Goal: Task Accomplishment & Management: Complete application form

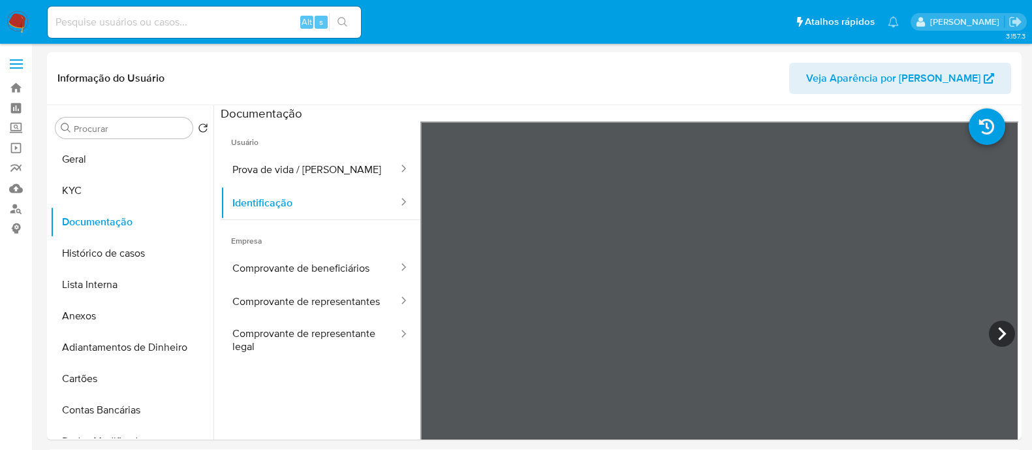
select select "10"
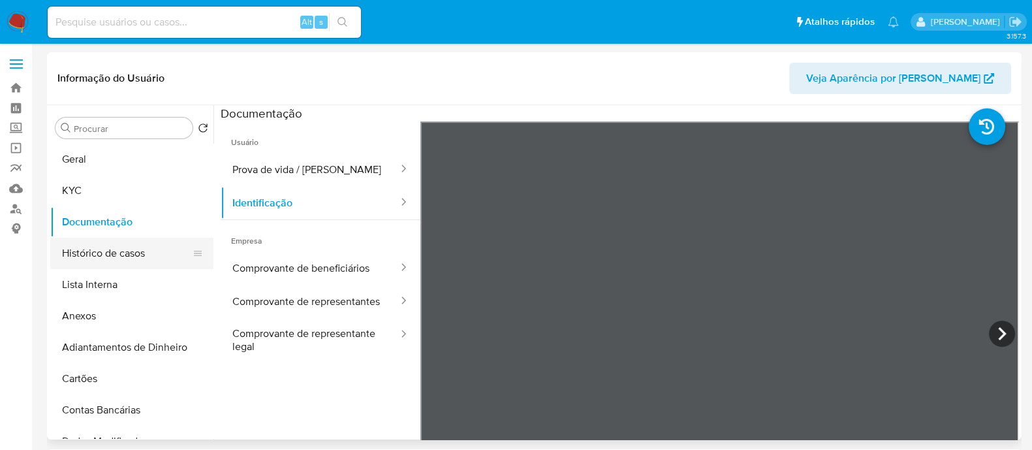
click at [95, 257] on button "Histórico de casos" at bounding box center [126, 253] width 153 height 31
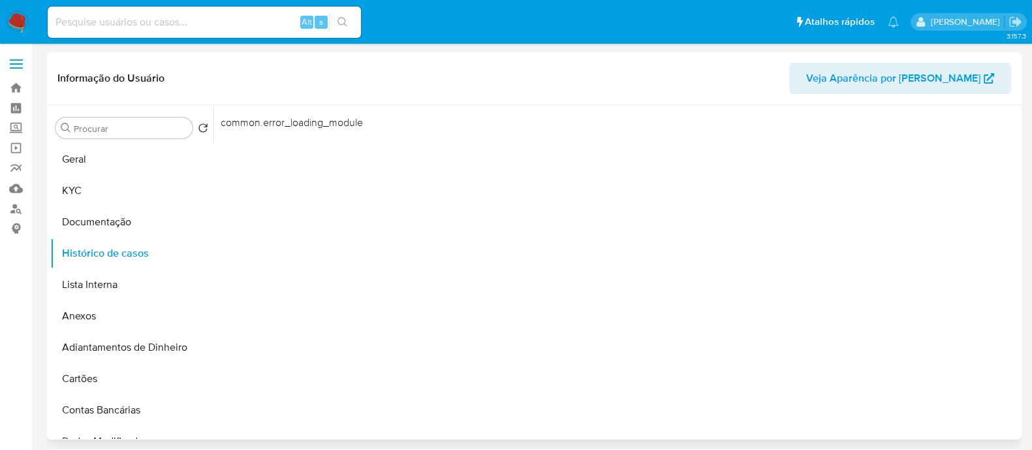
click at [494, 234] on div "common.error_loading_module" at bounding box center [616, 272] width 805 height 334
click at [102, 235] on button "Documentação" at bounding box center [126, 221] width 153 height 31
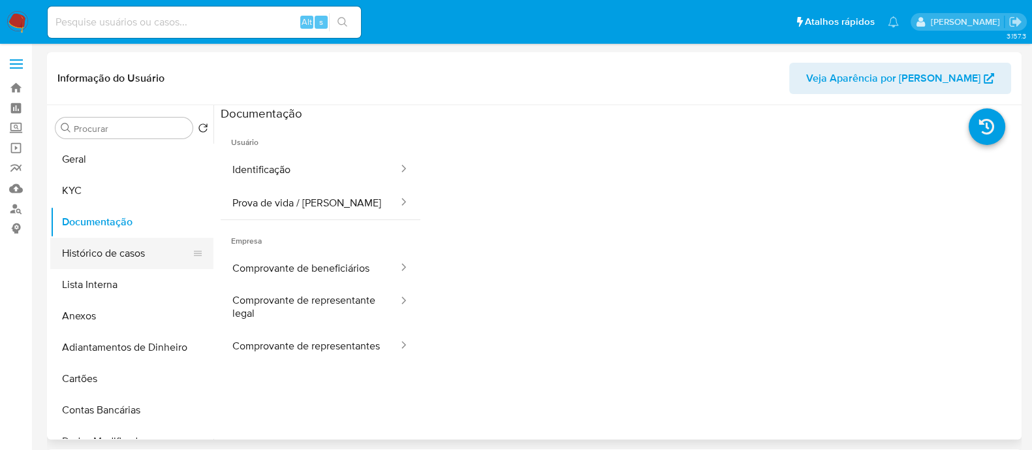
click at [118, 259] on button "Histórico de casos" at bounding box center [126, 253] width 153 height 31
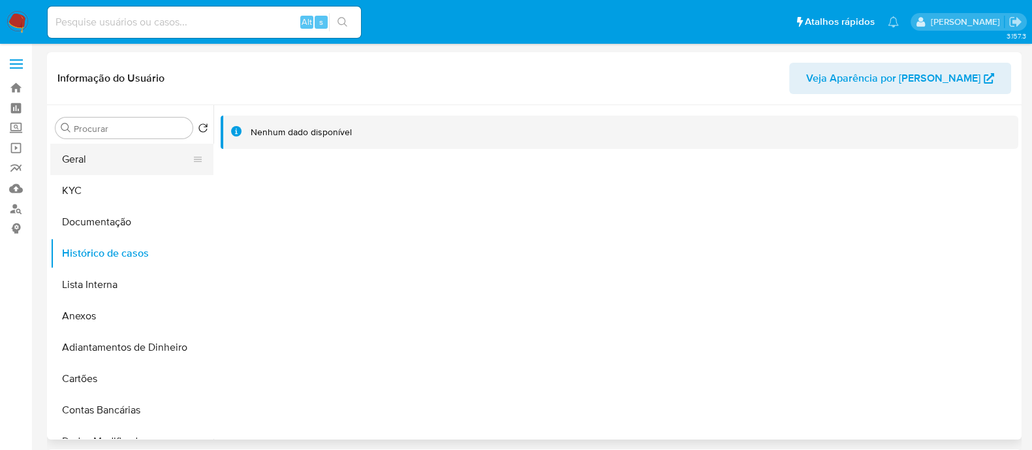
click at [150, 159] on button "Geral" at bounding box center [126, 159] width 153 height 31
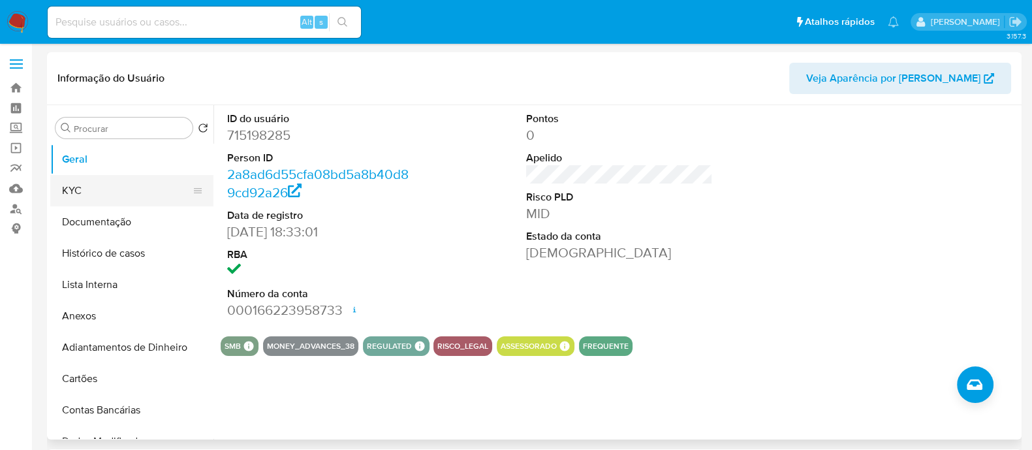
click at [91, 197] on button "KYC" at bounding box center [126, 190] width 153 height 31
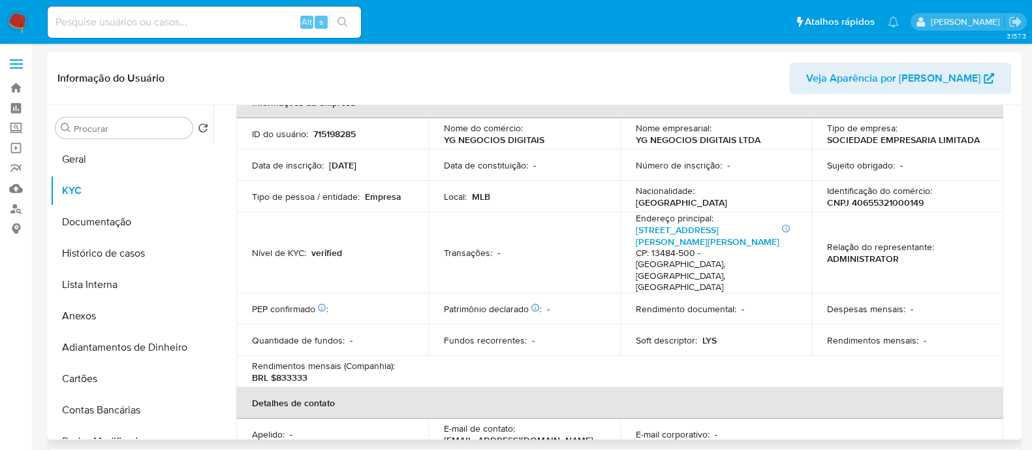
scroll to position [81, 0]
click at [882, 201] on p "CNPJ 40655321000149" at bounding box center [875, 203] width 97 height 12
copy p "40655321000149"
click at [125, 157] on button "Geral" at bounding box center [126, 159] width 153 height 31
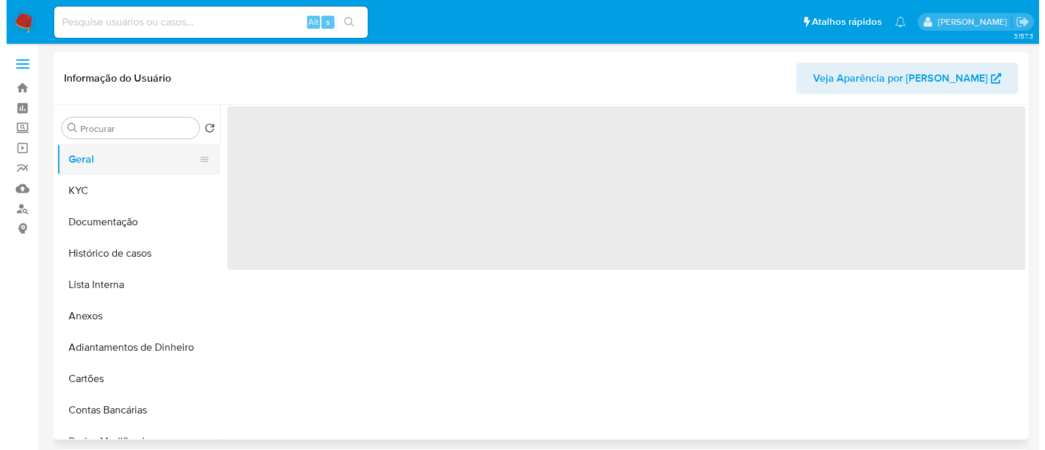
scroll to position [0, 0]
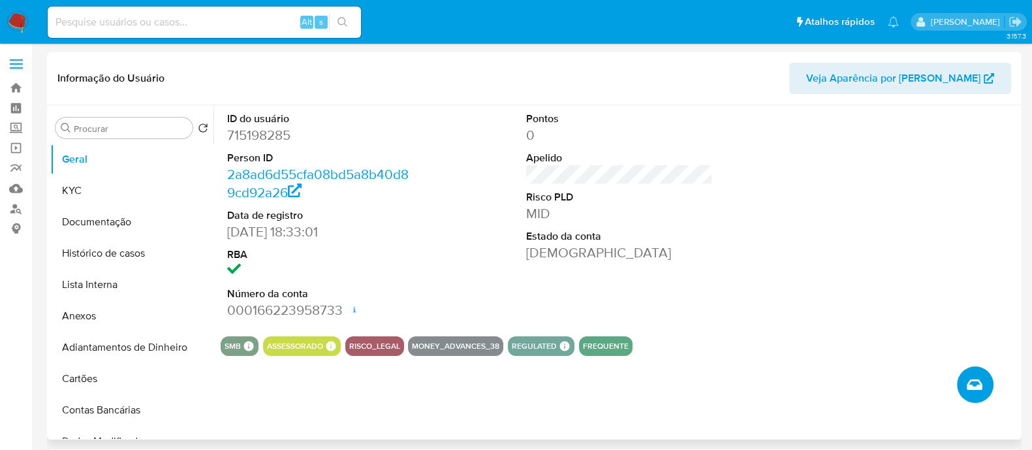
click at [982, 384] on icon "Criar caso manual" at bounding box center [975, 385] width 16 height 16
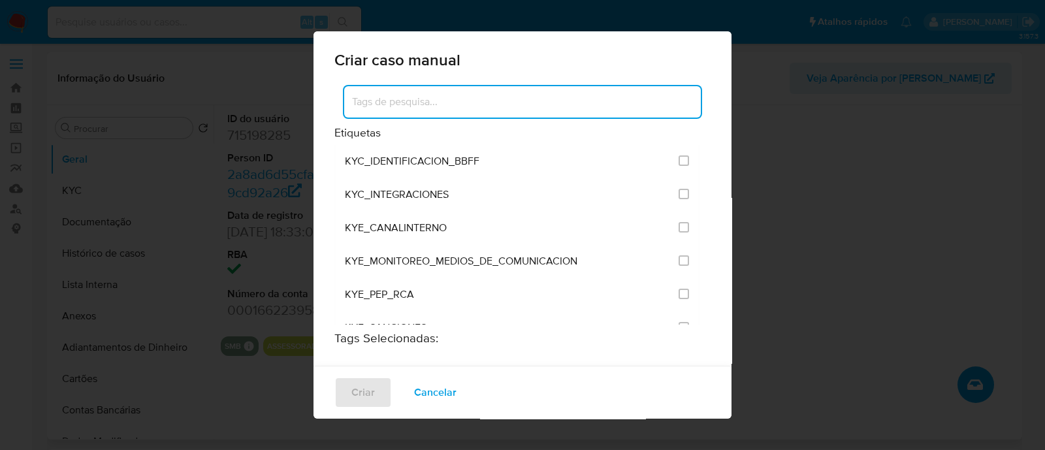
scroll to position [1061, 0]
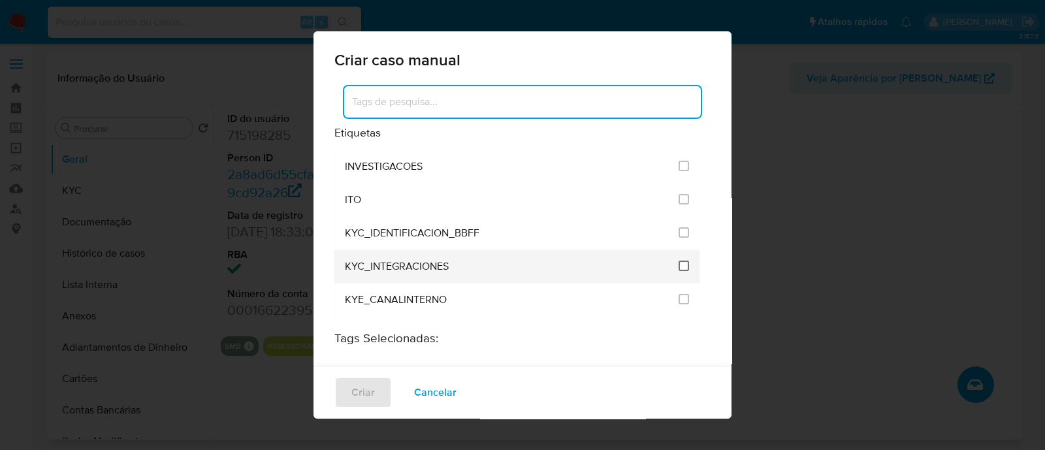
click at [679, 261] on input "2093" at bounding box center [684, 266] width 10 height 10
checkbox input "true"
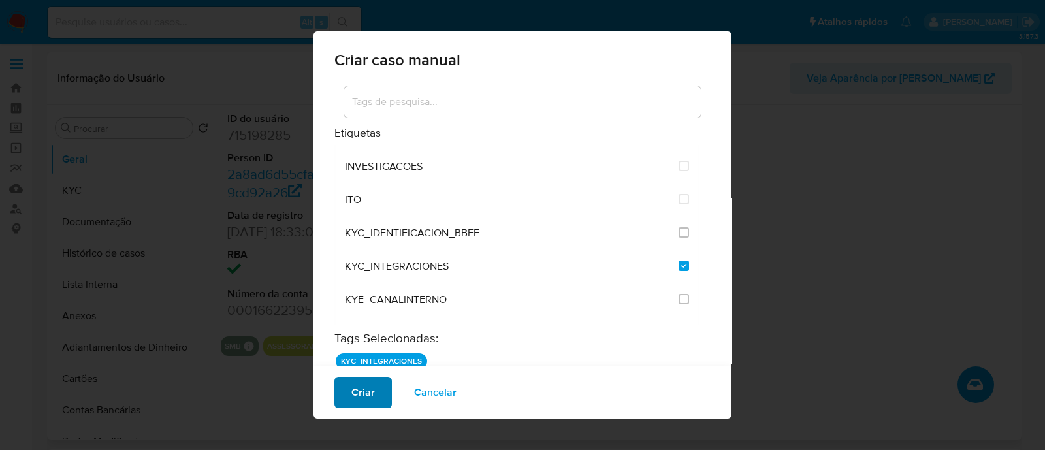
click at [362, 396] on span "Criar" at bounding box center [363, 392] width 24 height 29
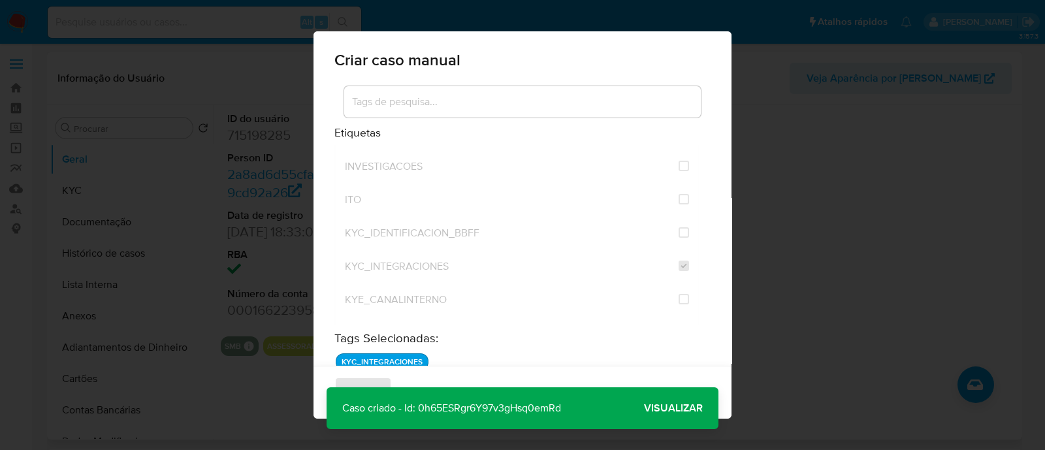
click at [666, 408] on span "Visualizar" at bounding box center [673, 408] width 59 height 0
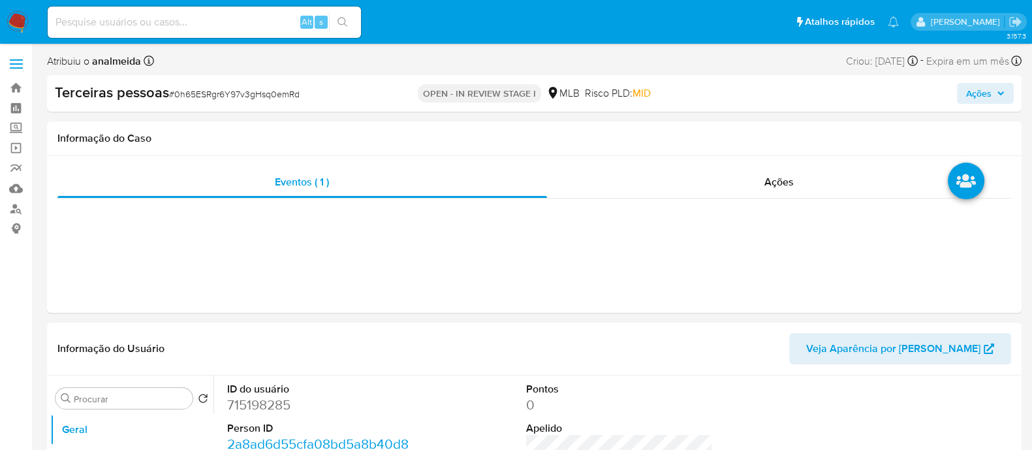
select select "10"
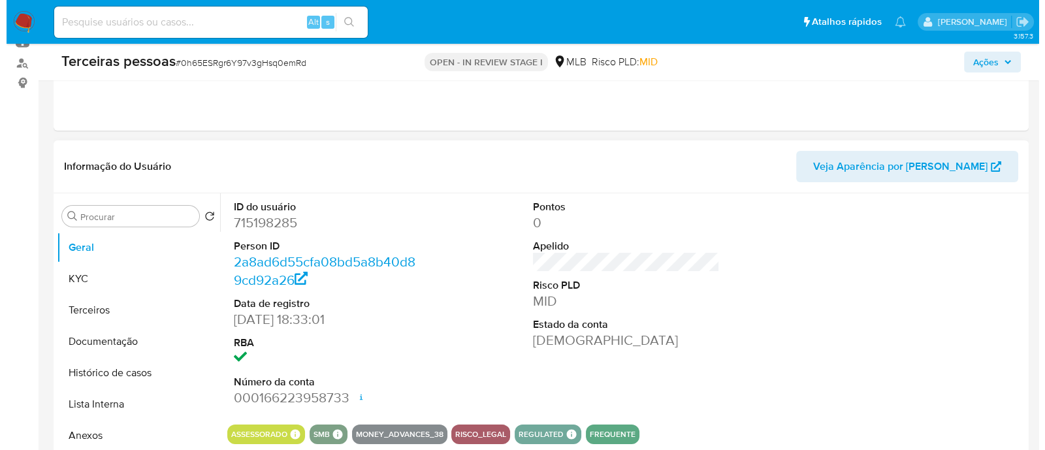
scroll to position [326, 0]
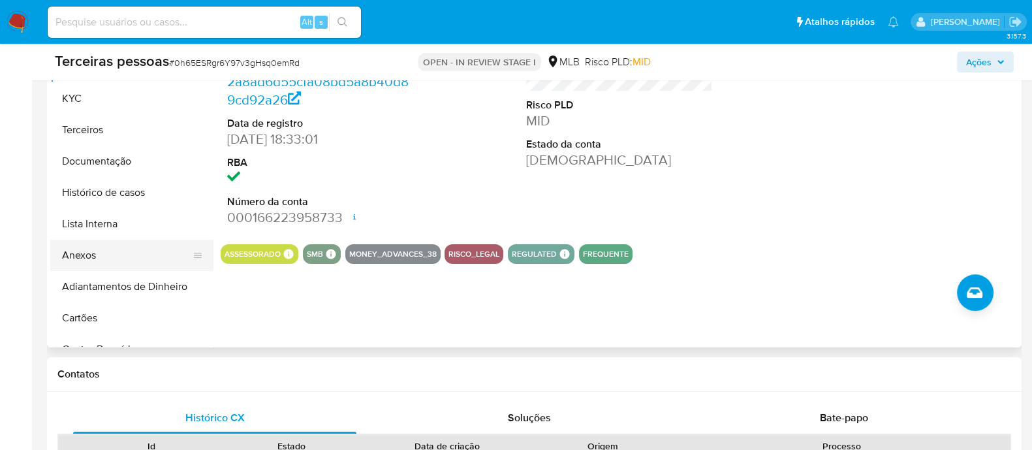
click at [61, 255] on button "Anexos" at bounding box center [126, 255] width 153 height 31
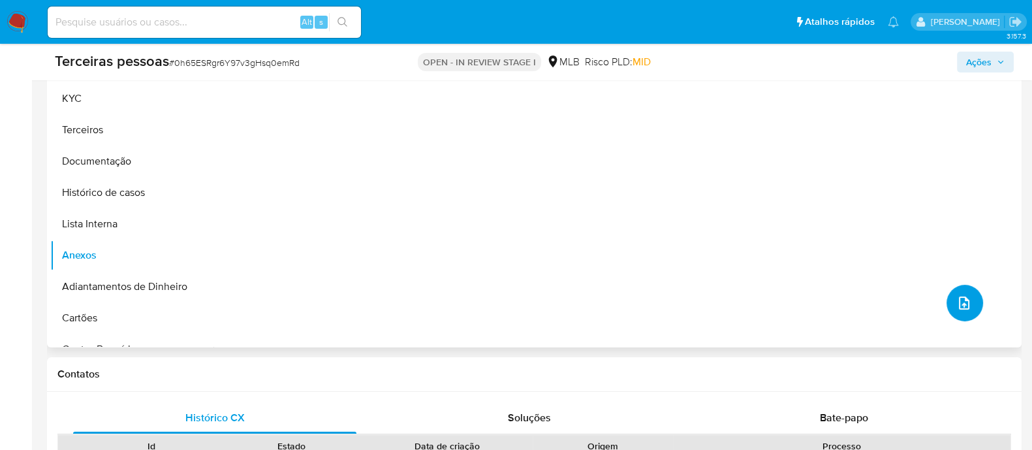
click at [950, 298] on button "upload-file" at bounding box center [965, 303] width 37 height 37
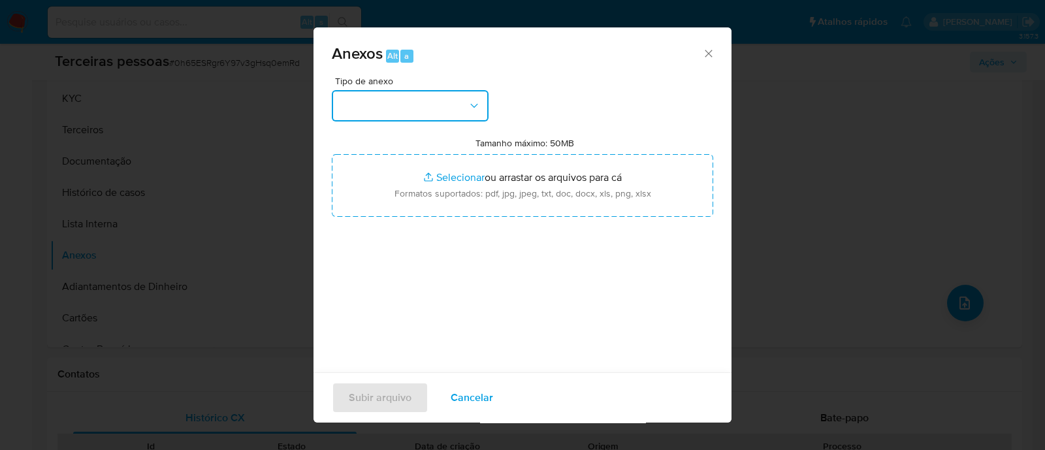
click at [407, 118] on button "button" at bounding box center [410, 105] width 157 height 31
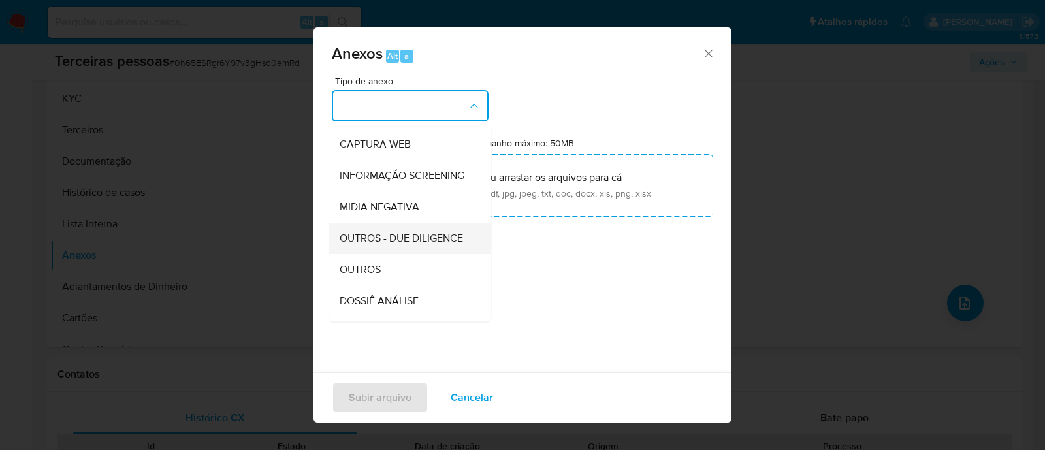
scroll to position [201, 0]
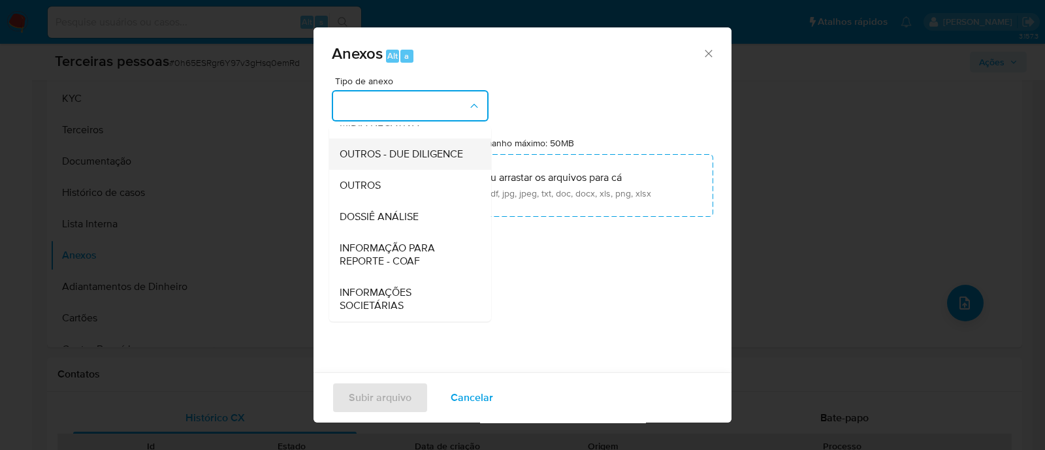
click at [368, 148] on span "OUTROS - DUE DILIGENCE" at bounding box center [401, 154] width 123 height 13
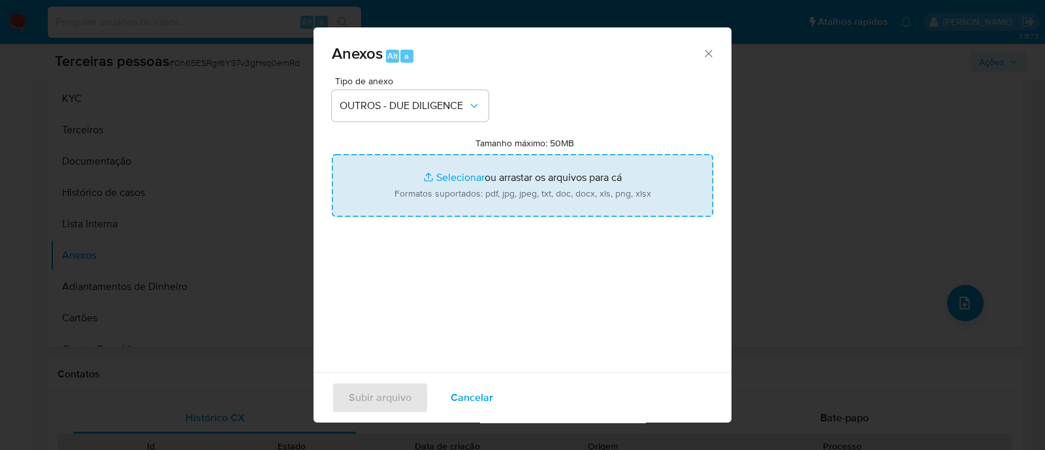
click at [486, 172] on input "Tamanho máximo: 50MB Selecionar arquivos" at bounding box center [522, 185] width 381 height 63
type input "C:\fakepath\Matriz de Risco - YG NEGOCIOS DIGITAIS LTDA.pdf"
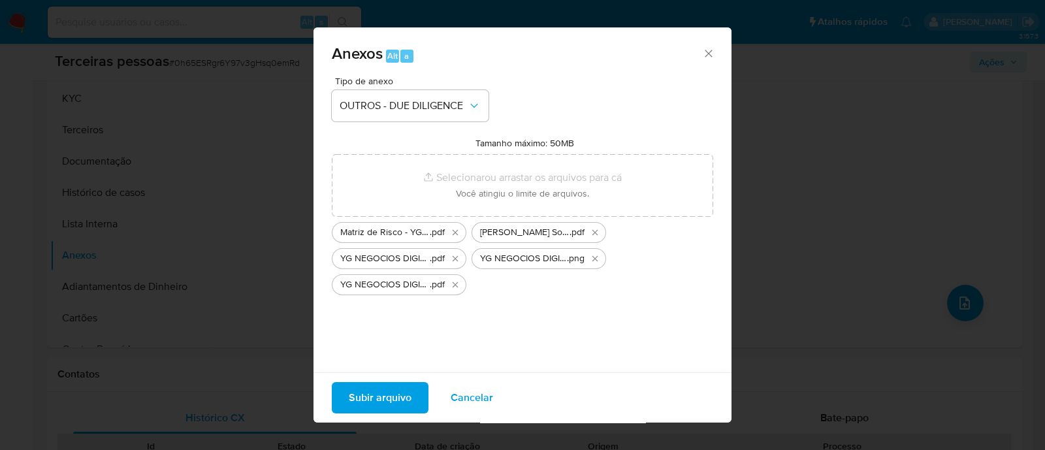
click at [395, 387] on span "Subir arquivo" at bounding box center [380, 397] width 63 height 29
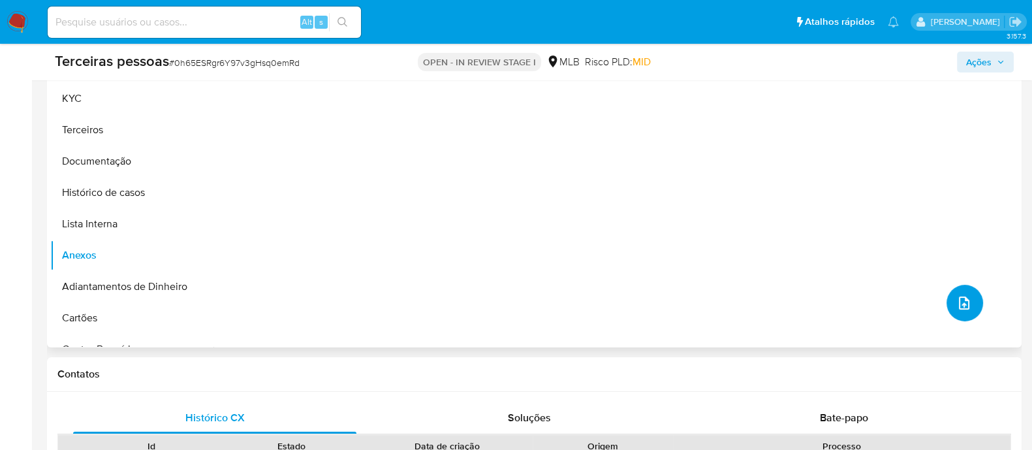
click at [959, 298] on icon "upload-file" at bounding box center [965, 303] width 16 height 16
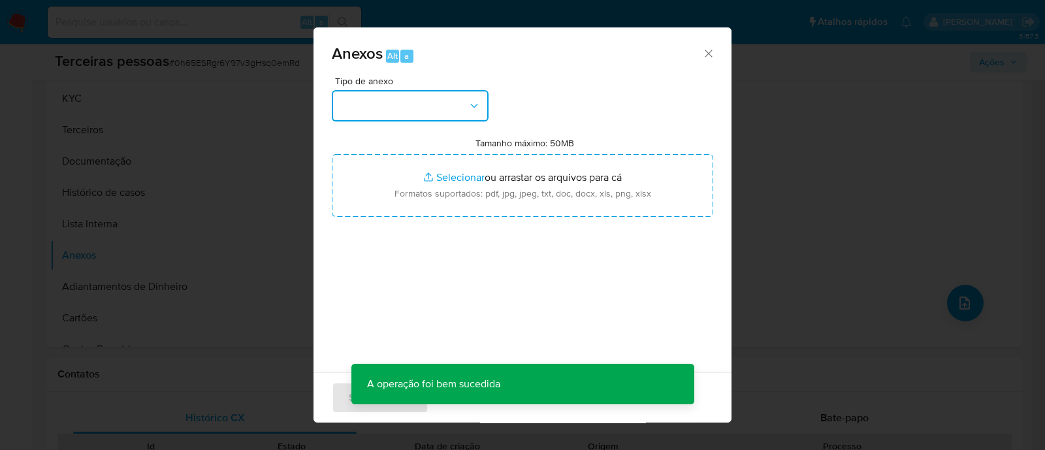
click at [432, 112] on button "button" at bounding box center [410, 105] width 157 height 31
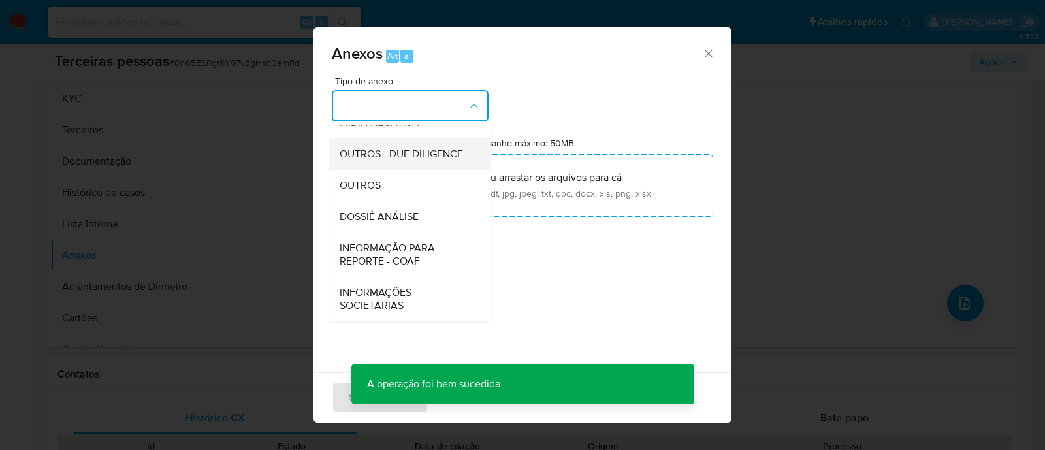
click at [408, 148] on span "OUTROS - DUE DILIGENCE" at bounding box center [401, 154] width 123 height 13
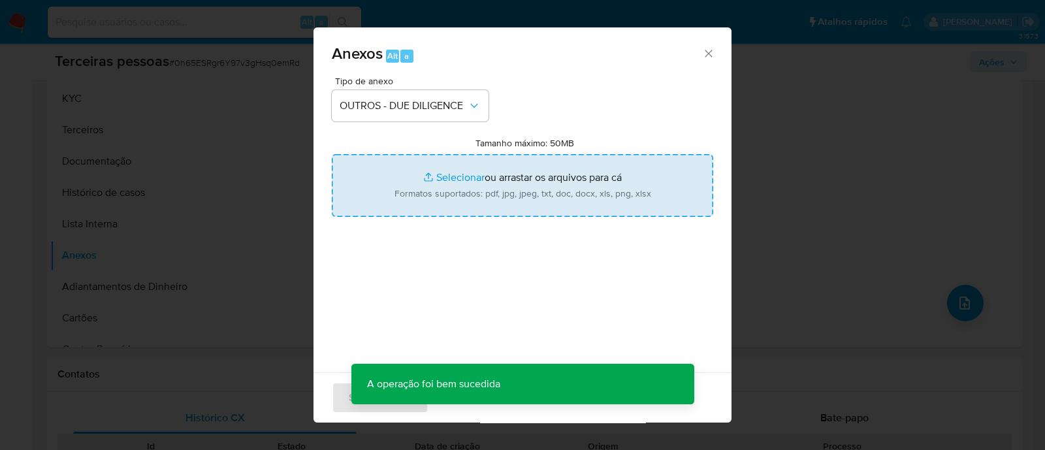
click at [556, 200] on input "Tamanho máximo: 50MB Selecionar arquivos" at bounding box center [522, 185] width 381 height 63
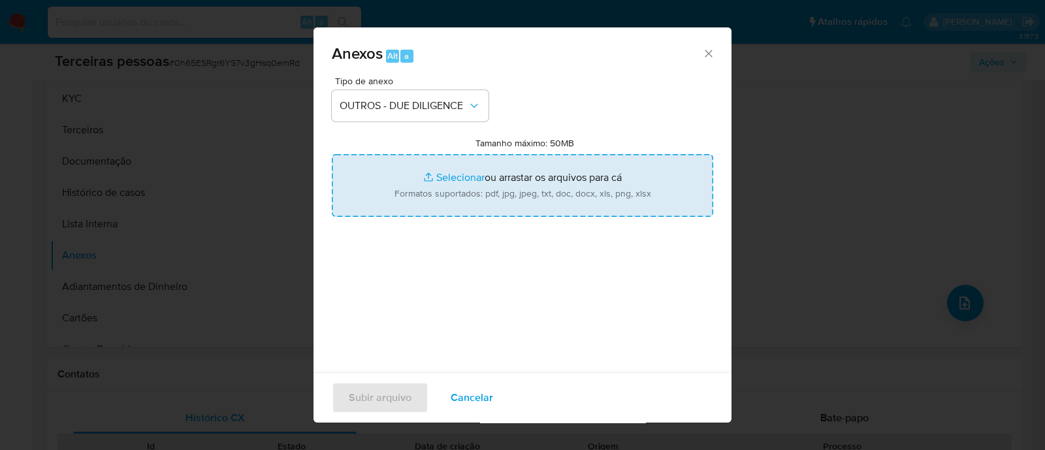
type input "C:\fakepath\YG NEGOCIOS DIGITAIS LTDA junta comercial MG.pdf"
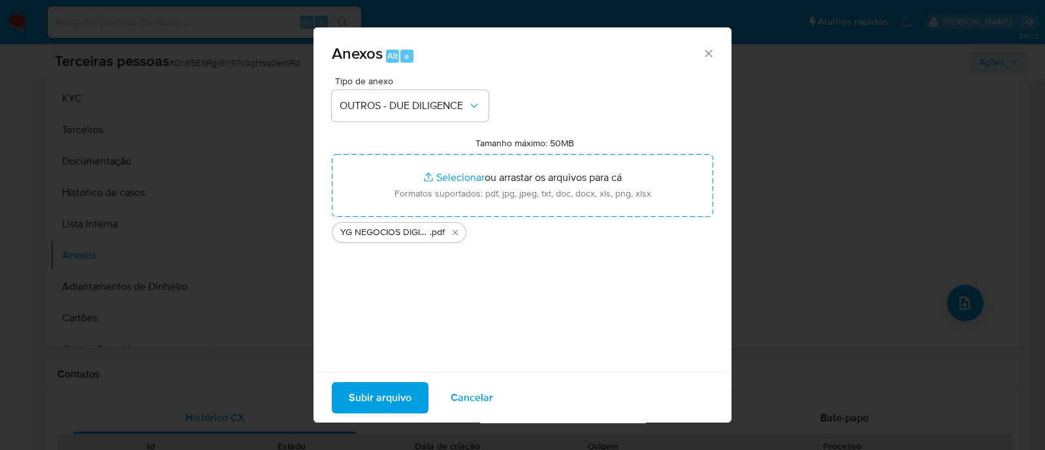
click at [374, 392] on span "Subir arquivo" at bounding box center [380, 397] width 63 height 29
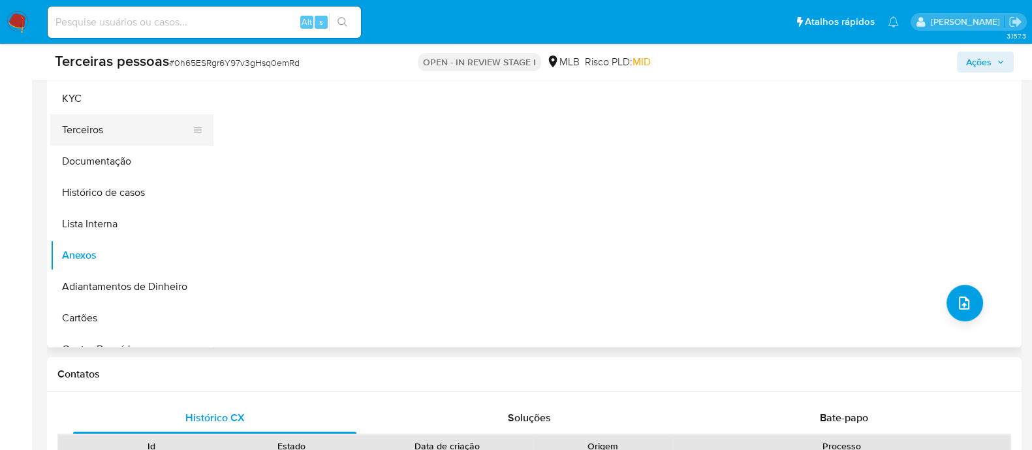
click at [109, 129] on button "Terceiros" at bounding box center [126, 129] width 153 height 31
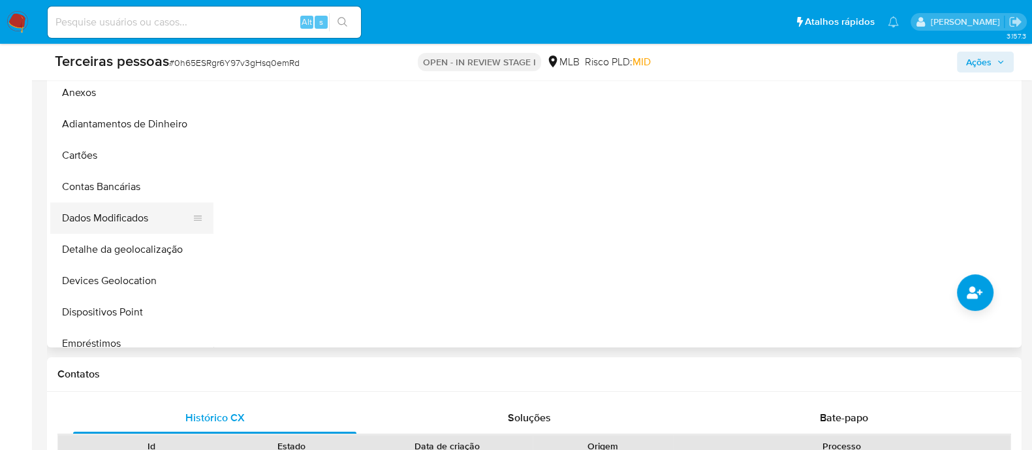
scroll to position [0, 0]
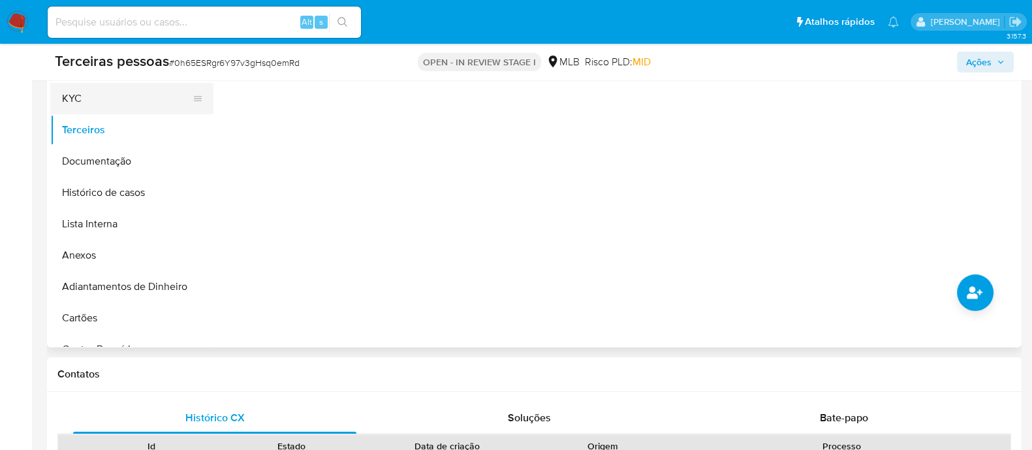
click at [93, 99] on button "KYC" at bounding box center [126, 98] width 153 height 31
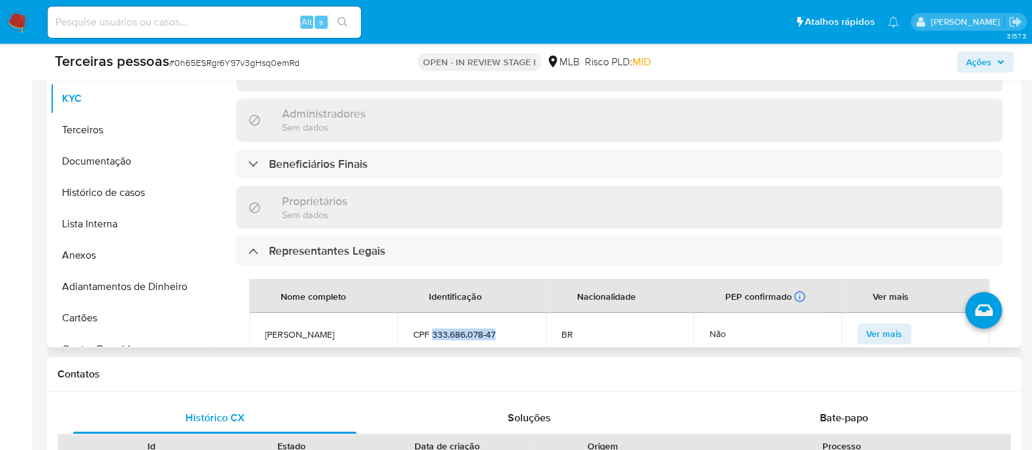
drag, startPoint x: 430, startPoint y: 285, endPoint x: 537, endPoint y: 289, distance: 106.5
click at [537, 313] on td "CPF 333.686.078-47" at bounding box center [472, 334] width 148 height 42
copy span "333.686.078-47"
click at [136, 135] on button "Terceiros" at bounding box center [126, 129] width 153 height 31
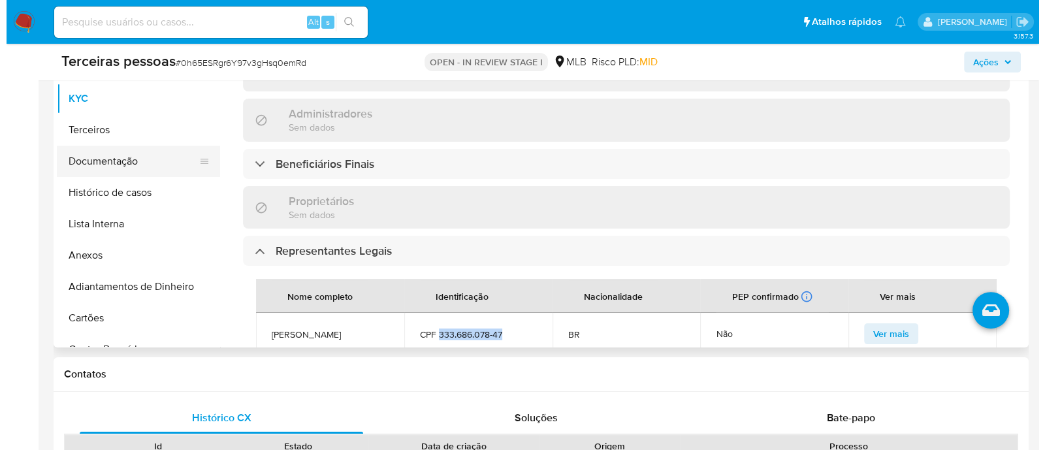
scroll to position [0, 0]
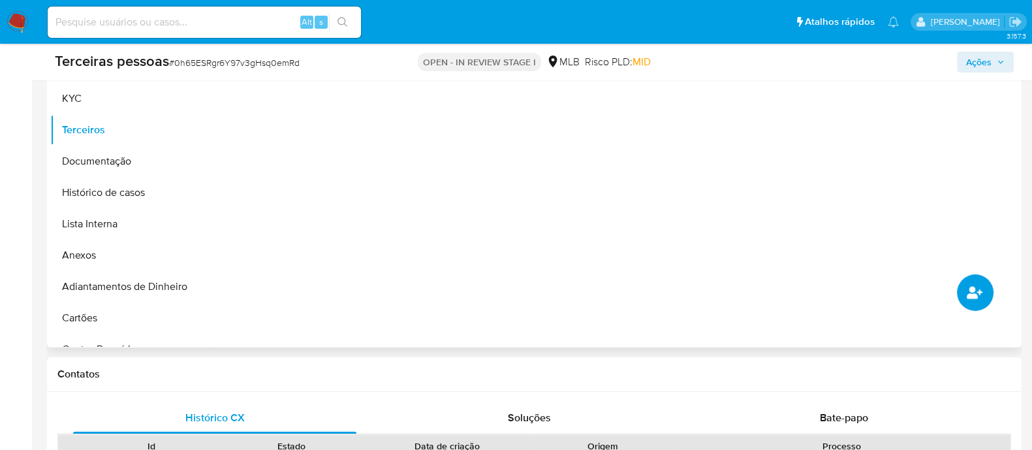
click at [975, 289] on icon "common.add_complementary_information" at bounding box center [975, 293] width 16 height 16
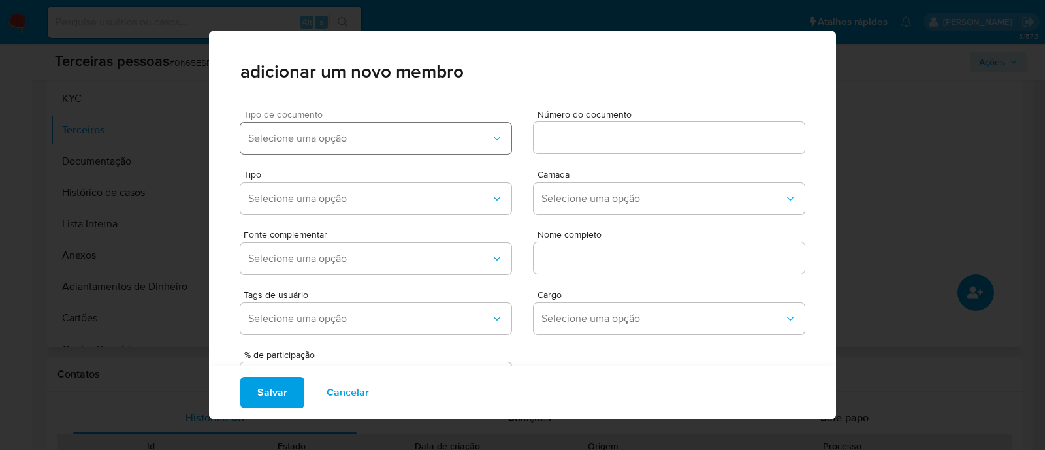
click at [369, 133] on span "Selecione uma opção" at bounding box center [369, 138] width 242 height 13
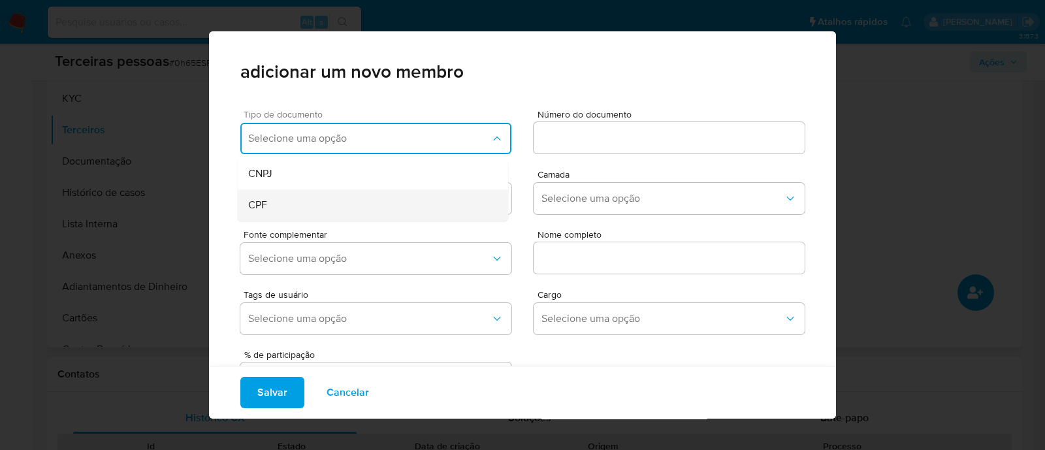
click at [308, 206] on div "CPF" at bounding box center [348, 204] width 200 height 31
click at [579, 125] on div at bounding box center [669, 137] width 271 height 31
click at [573, 142] on input at bounding box center [669, 137] width 271 height 17
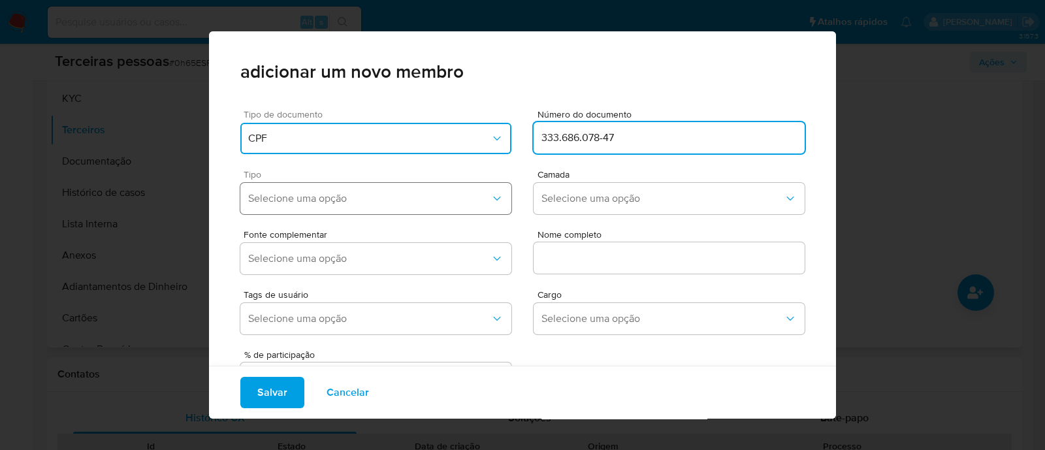
type input "333.686.078-47"
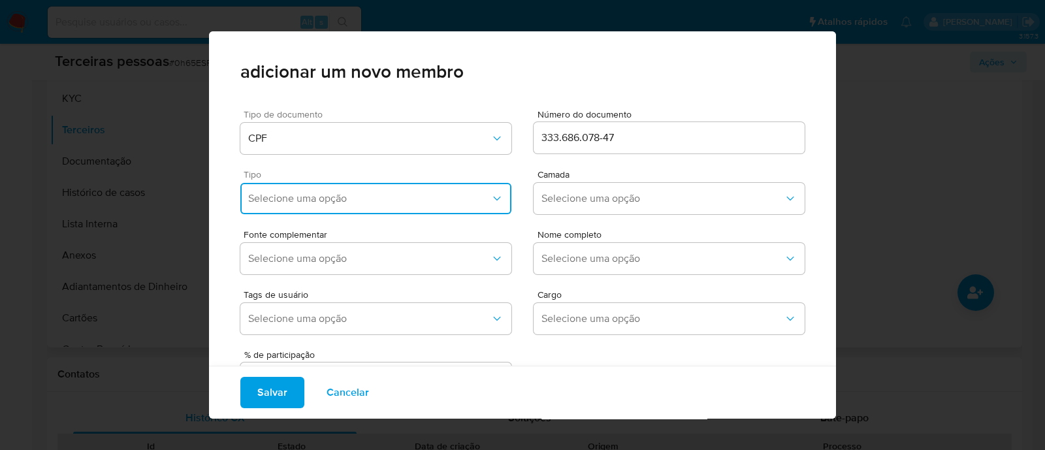
click at [360, 201] on span "Selecione uma opção" at bounding box center [369, 198] width 242 height 13
click at [347, 353] on div "Accionistas" at bounding box center [348, 359] width 200 height 31
click at [567, 203] on span "Selecione uma opção" at bounding box center [662, 198] width 242 height 13
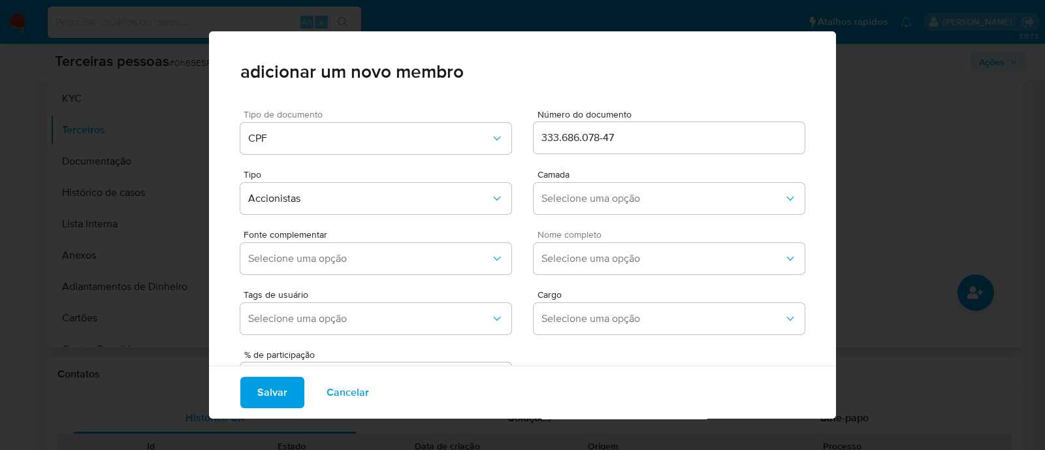
click at [568, 233] on span "Nome completo" at bounding box center [672, 234] width 271 height 9
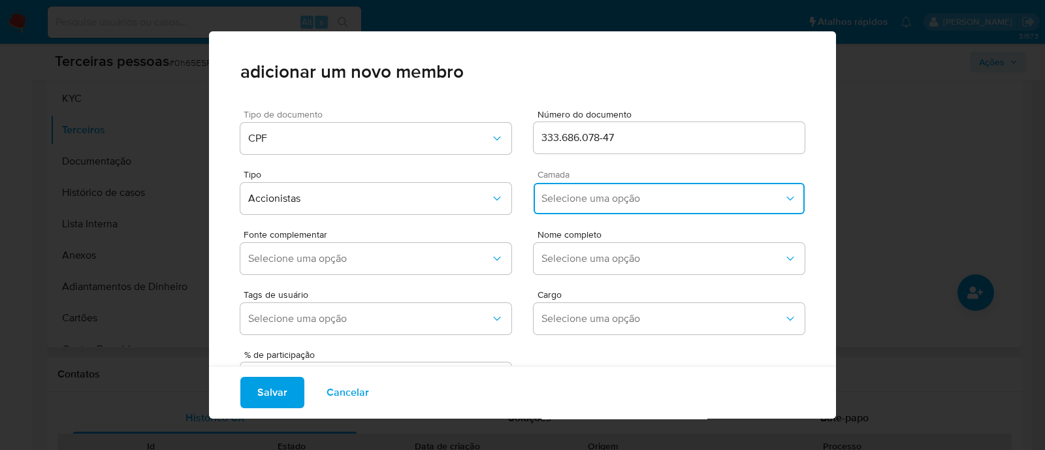
click at [562, 193] on span "Selecione uma opção" at bounding box center [662, 198] width 242 height 13
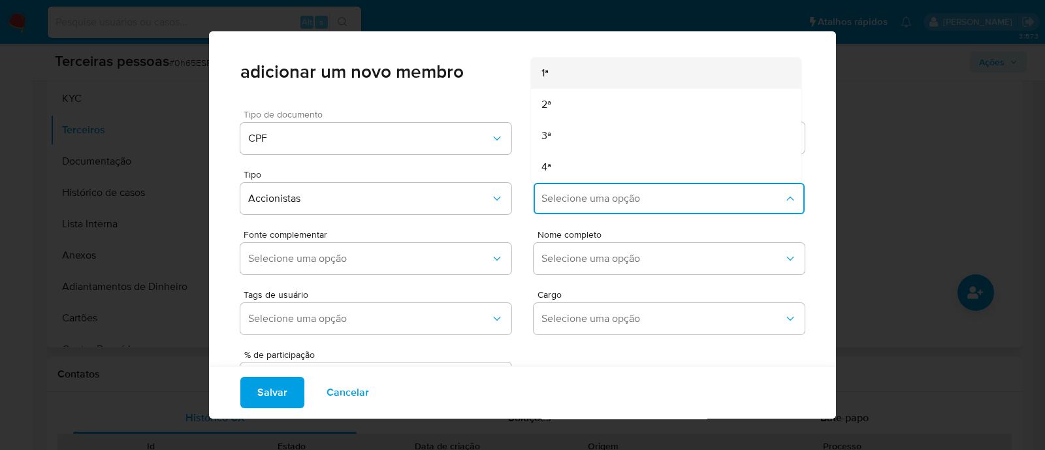
click at [563, 78] on div "1ª" at bounding box center [641, 72] width 200 height 31
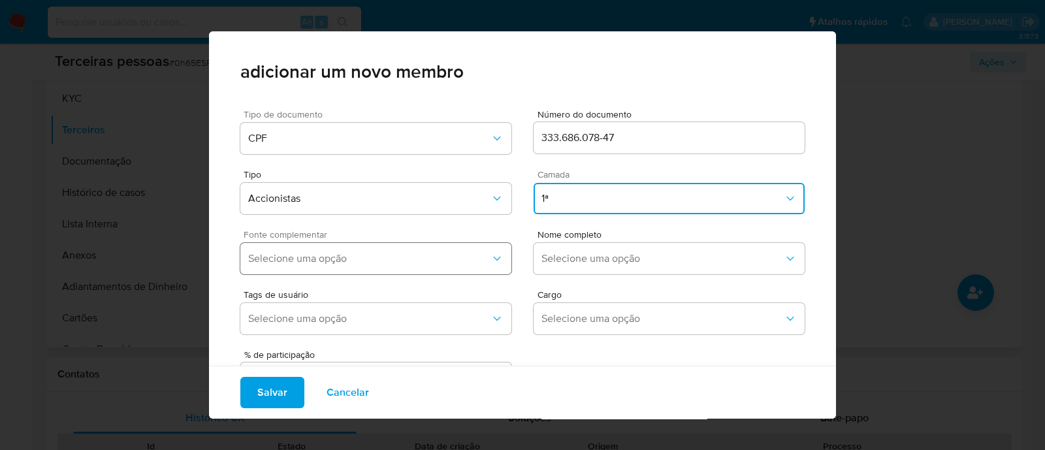
click at [338, 264] on span "Selecione uma opção" at bounding box center [369, 258] width 242 height 13
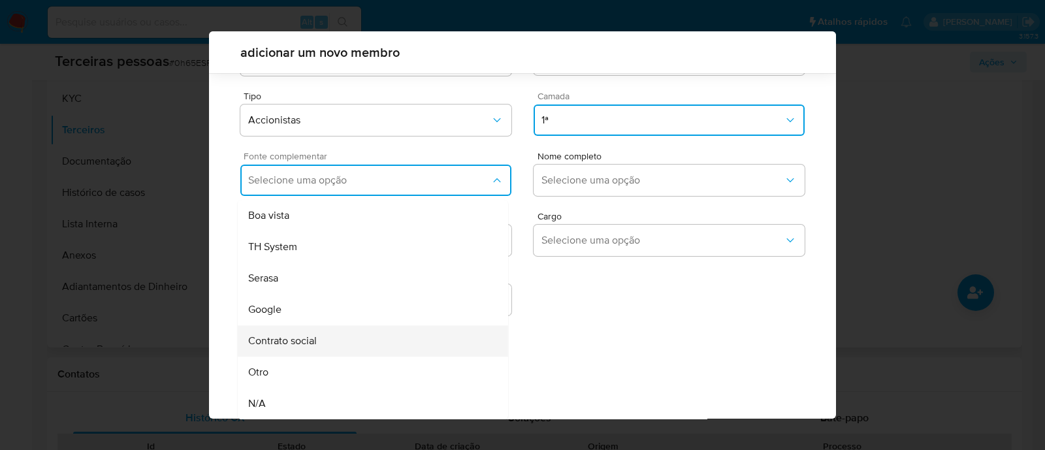
click at [356, 344] on div "Contrato social" at bounding box center [348, 340] width 200 height 31
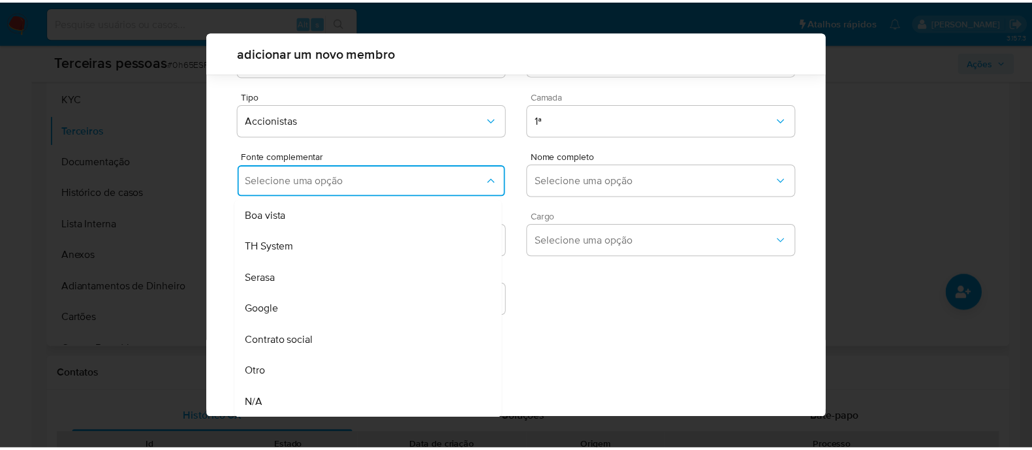
scroll to position [48, 0]
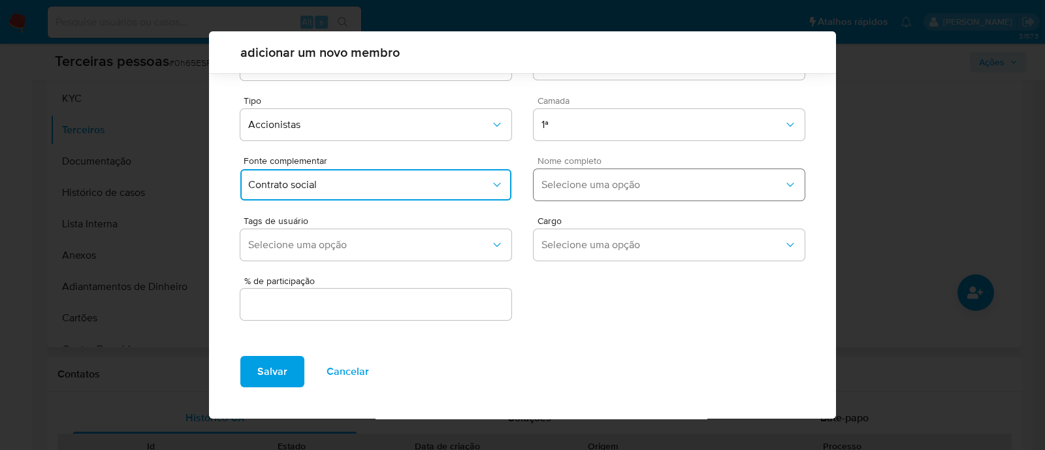
click at [604, 185] on span "Selecione uma opção" at bounding box center [662, 184] width 242 height 13
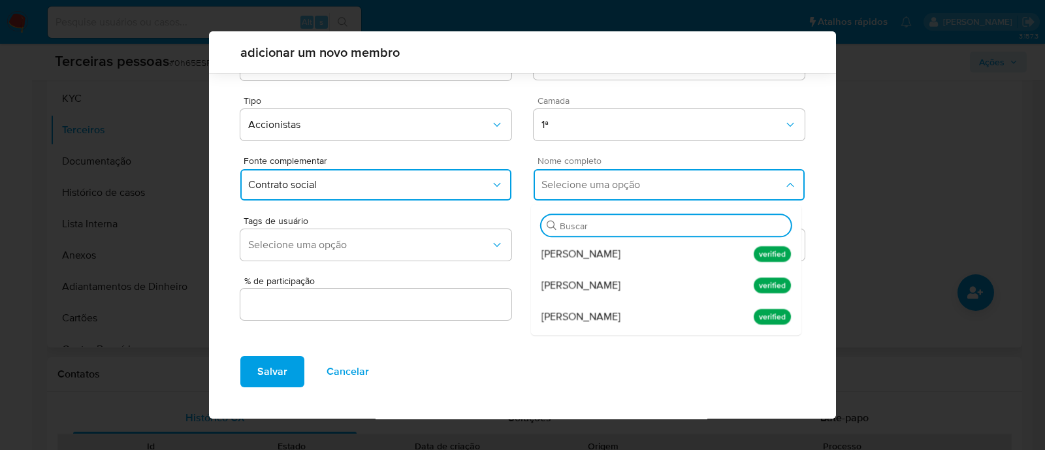
click at [606, 236] on div "Buscar" at bounding box center [666, 221] width 270 height 34
drag, startPoint x: 598, startPoint y: 255, endPoint x: 526, endPoint y: 277, distance: 75.0
click at [597, 256] on span "Lucas Campea Soares" at bounding box center [580, 254] width 79 height 13
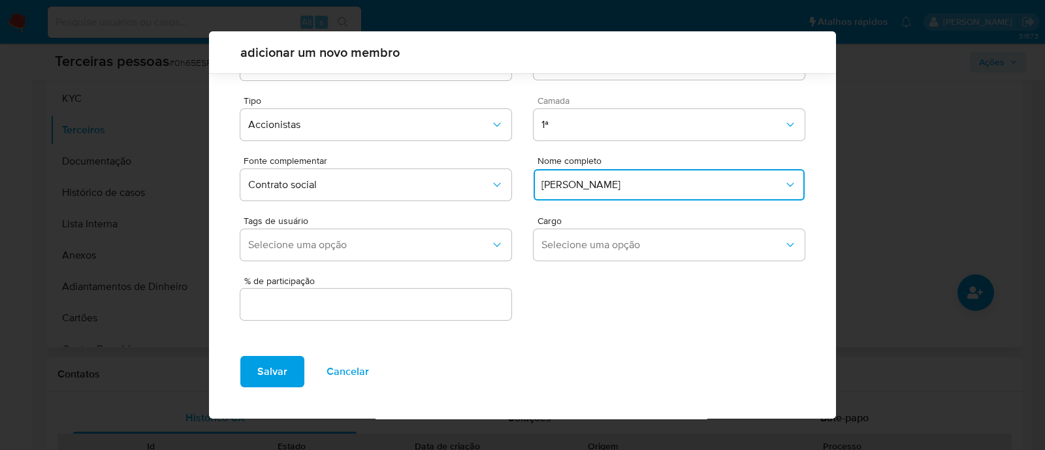
click at [457, 304] on input "text" at bounding box center [375, 304] width 271 height 17
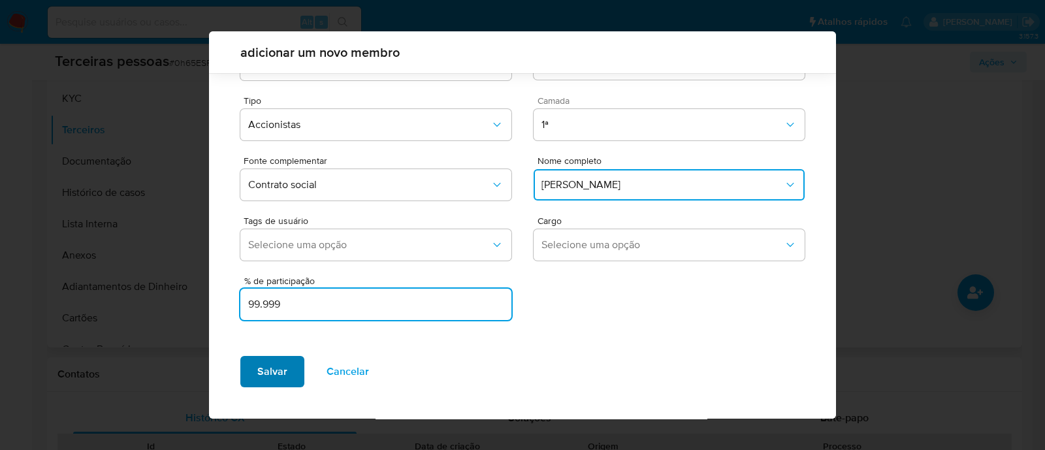
type input "99.999"
click at [283, 380] on span "Salvar" at bounding box center [272, 371] width 30 height 29
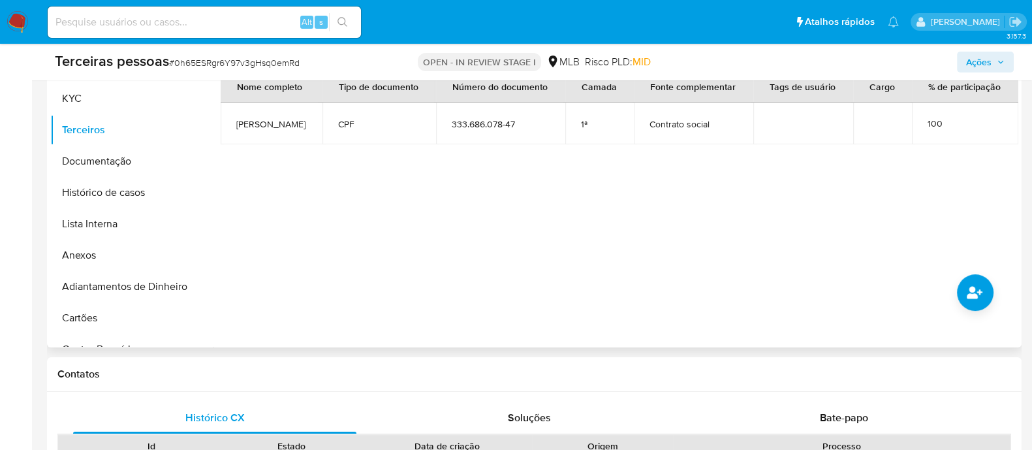
click at [646, 235] on div at bounding box center [616, 180] width 805 height 334
click at [110, 228] on button "Lista Interna" at bounding box center [126, 223] width 153 height 31
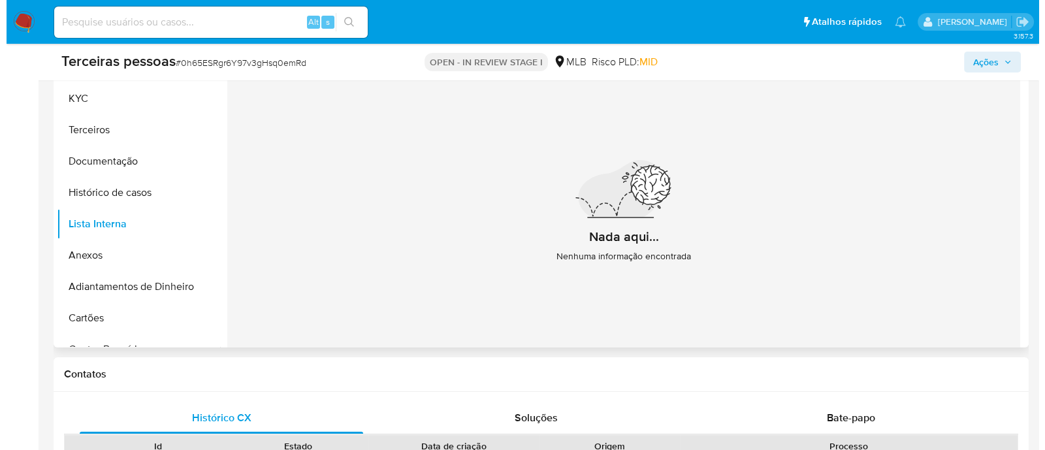
scroll to position [163, 0]
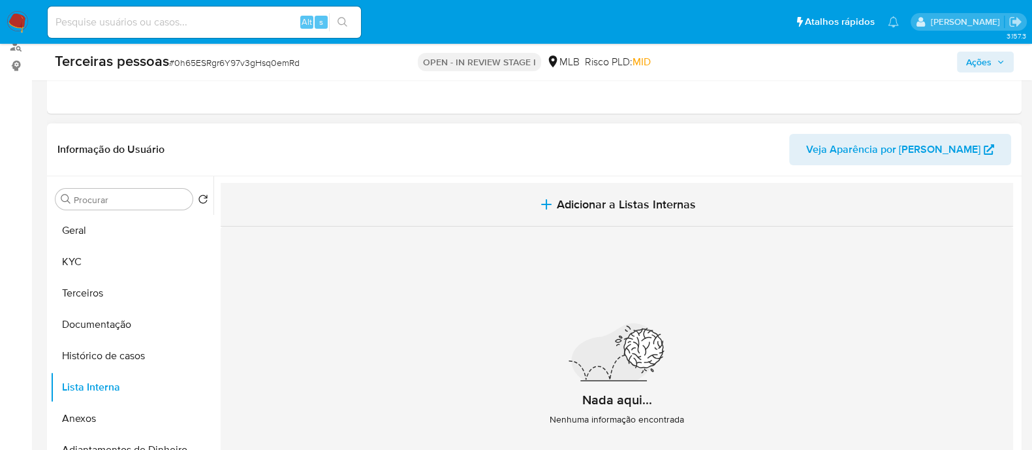
click at [668, 198] on span "Adicionar a Listas Internas" at bounding box center [626, 204] width 139 height 14
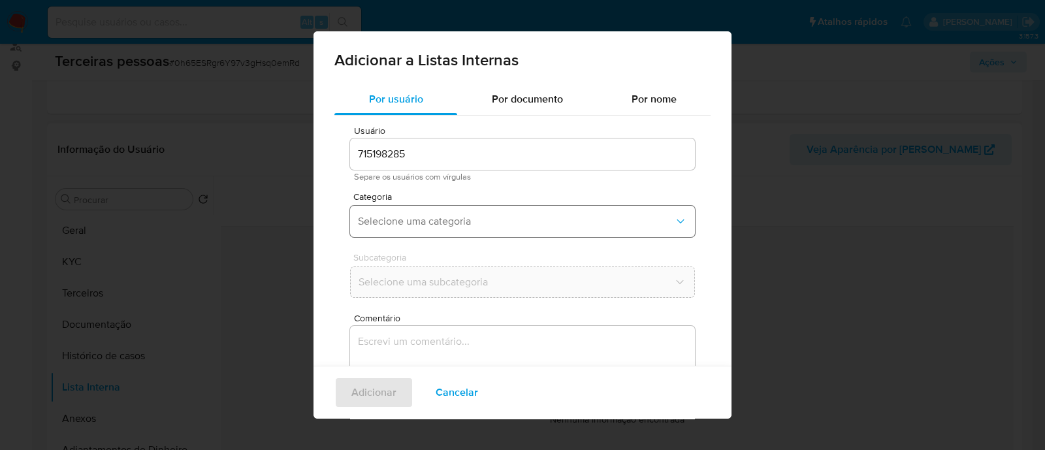
click at [571, 217] on span "Selecione uma categoria" at bounding box center [516, 221] width 316 height 13
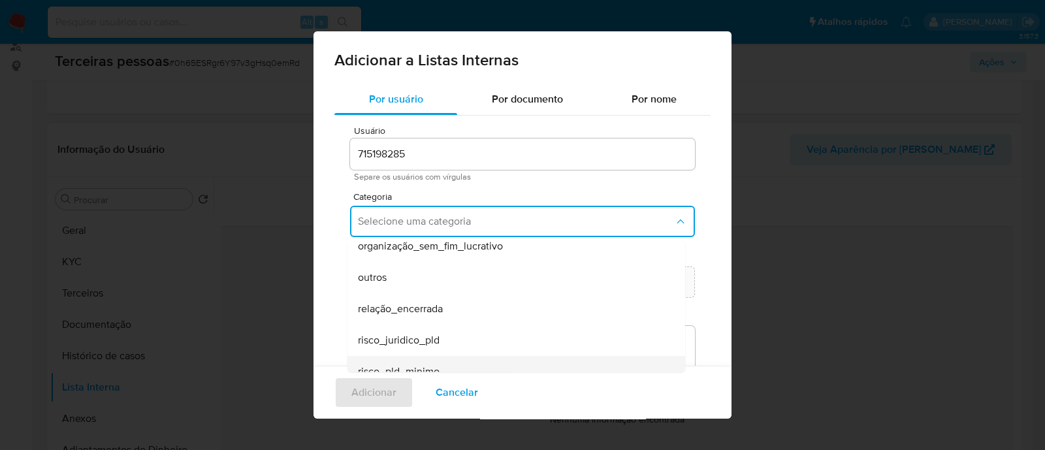
scroll to position [340, 0]
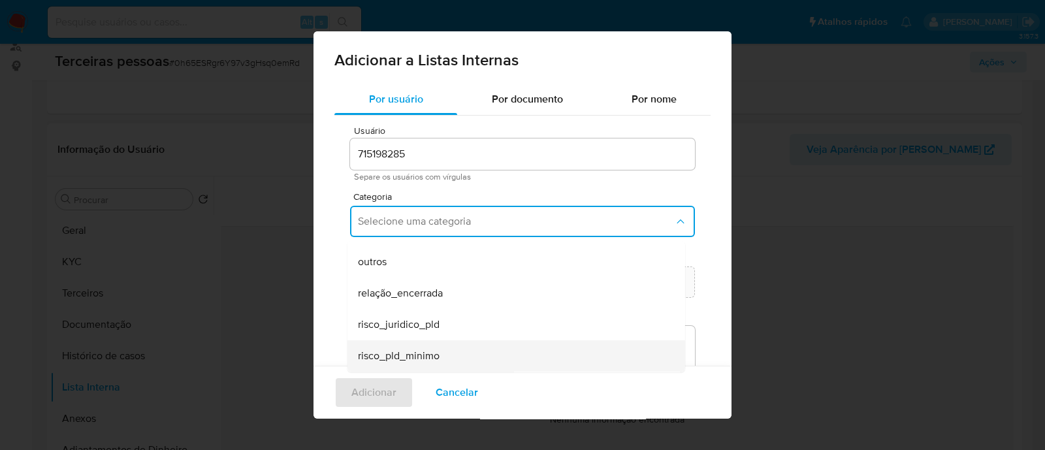
click at [468, 351] on div "risco_pld_minimo" at bounding box center [512, 355] width 309 height 31
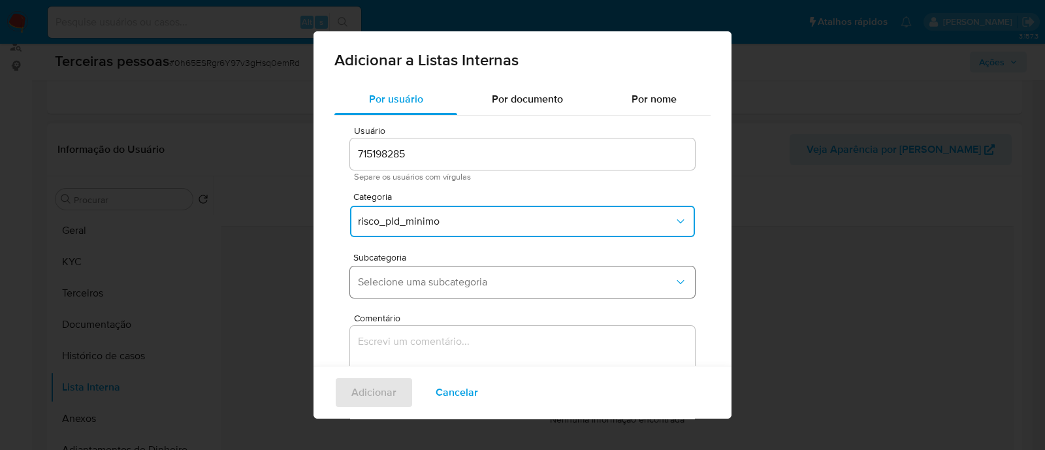
click at [549, 282] on span "Selecione uma subcategoria" at bounding box center [516, 282] width 316 height 13
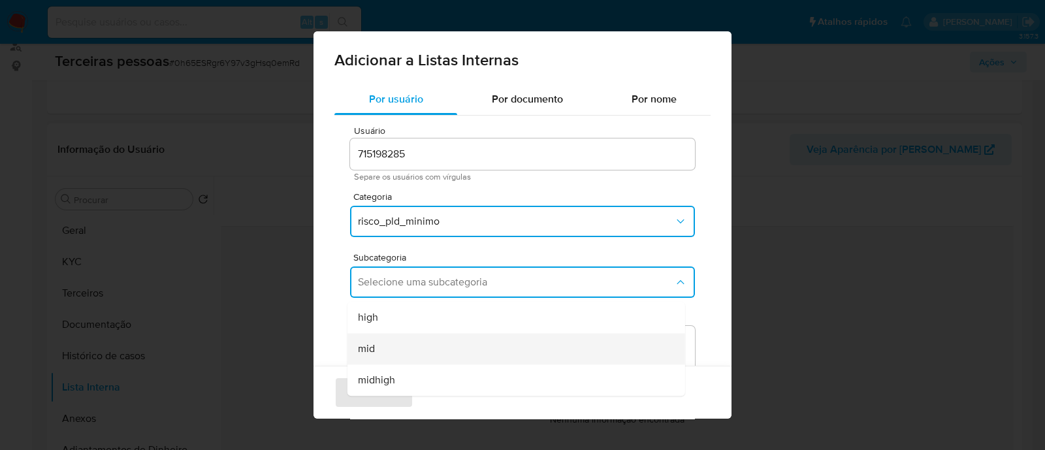
scroll to position [106, 0]
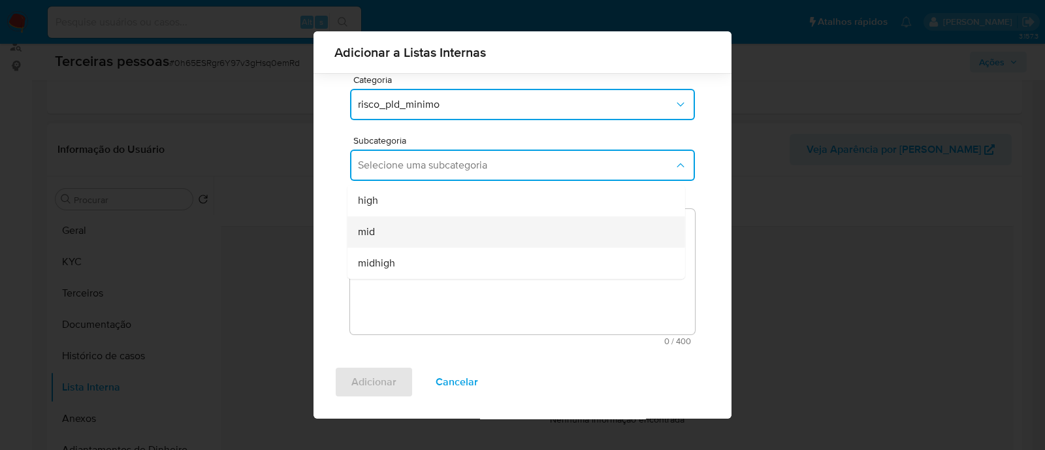
click at [440, 220] on div "mid" at bounding box center [512, 231] width 309 height 31
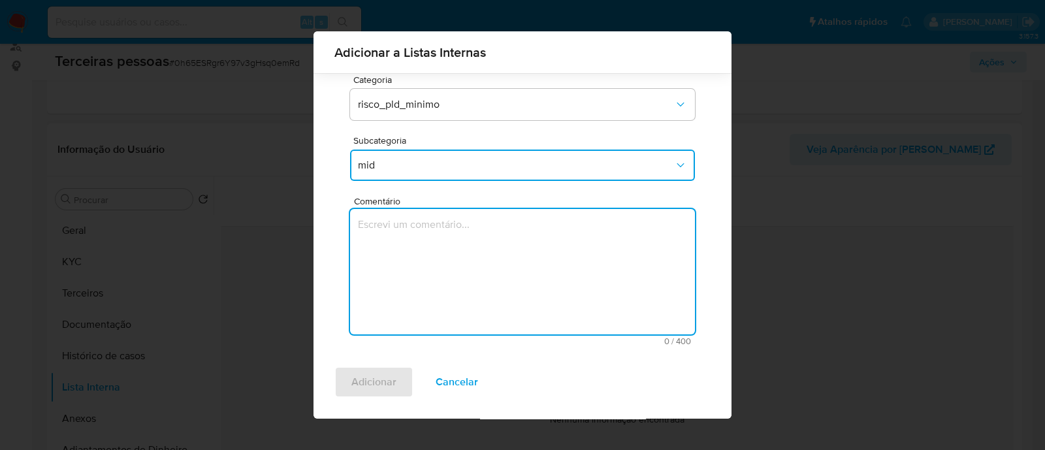
click at [552, 265] on textarea "Comentário" at bounding box center [522, 271] width 345 height 125
type textarea "Conforme Risco PLD"
click at [383, 389] on span "Adicionar" at bounding box center [373, 382] width 45 height 29
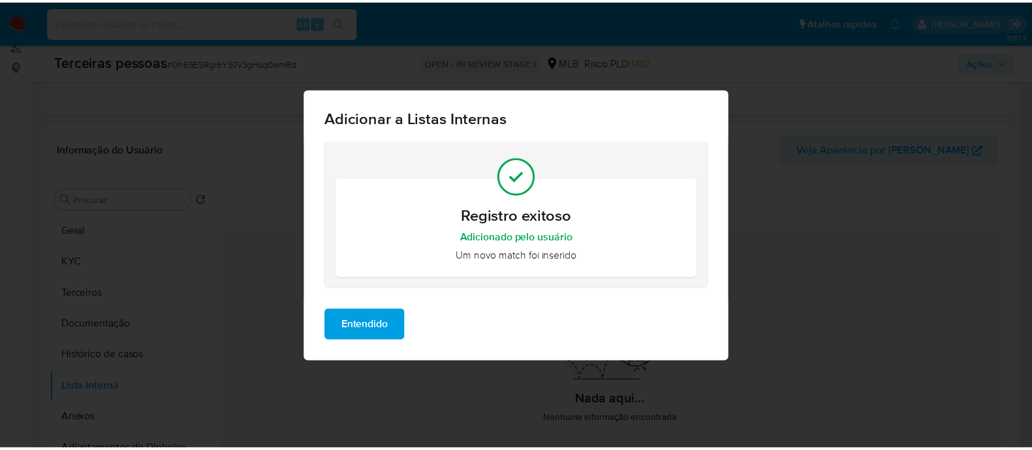
scroll to position [0, 0]
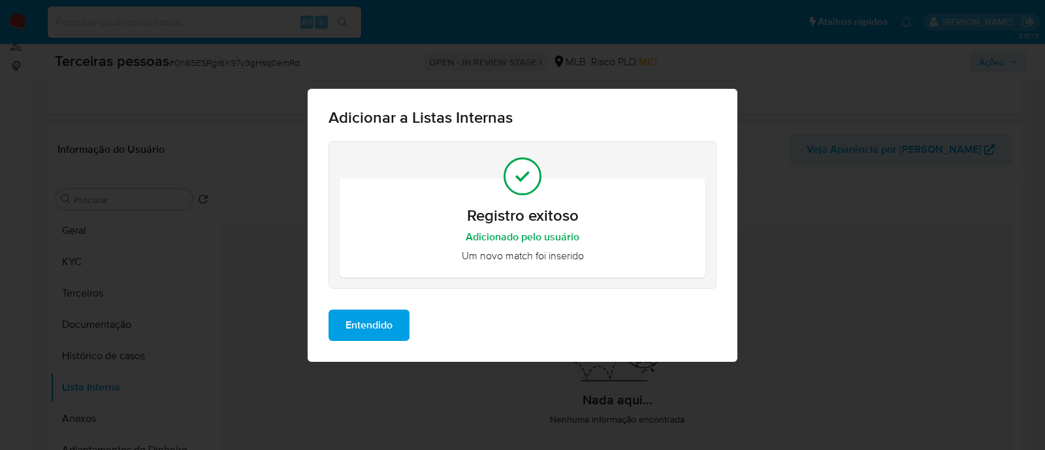
click at [366, 341] on div "Entendido" at bounding box center [523, 330] width 430 height 63
click at [372, 323] on span "Entendido" at bounding box center [368, 325] width 47 height 29
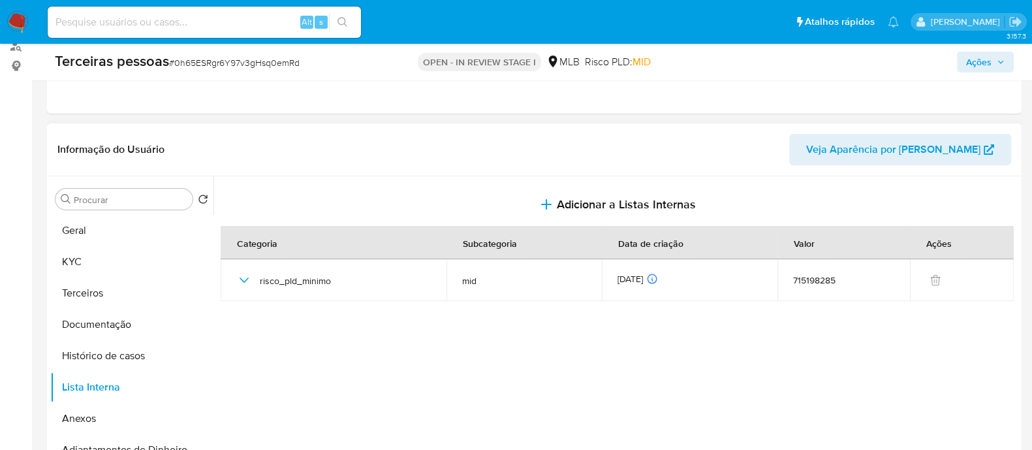
click at [986, 57] on span "Ações" at bounding box center [979, 62] width 25 height 21
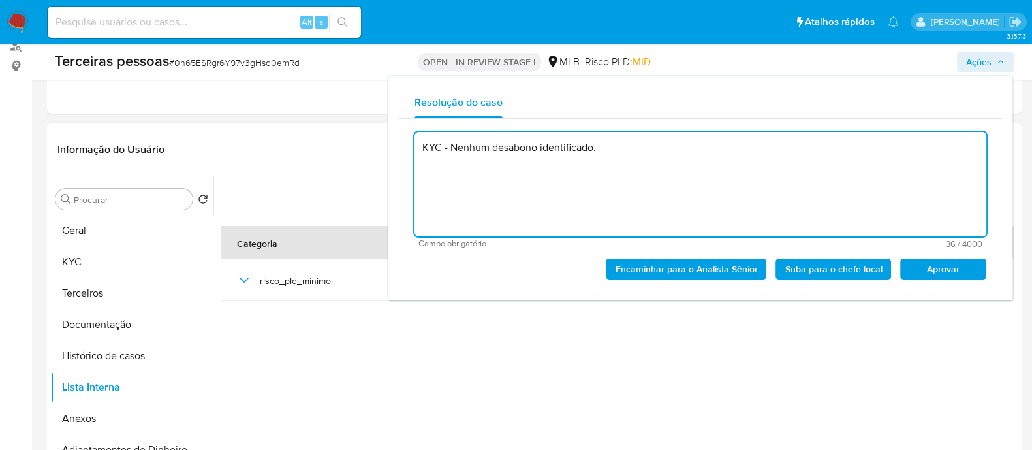
click at [917, 264] on span "Aprovar" at bounding box center [944, 269] width 68 height 18
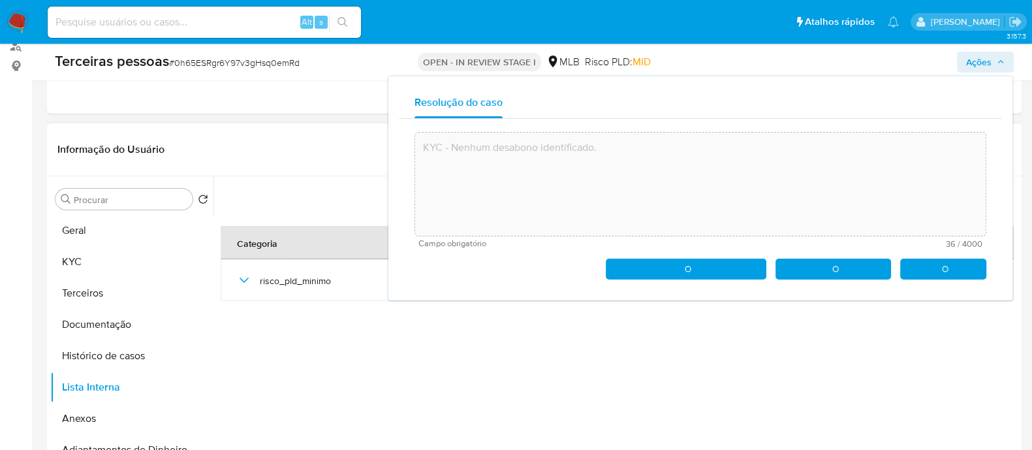
type textarea "KYC - Nenhum desabono identificado."
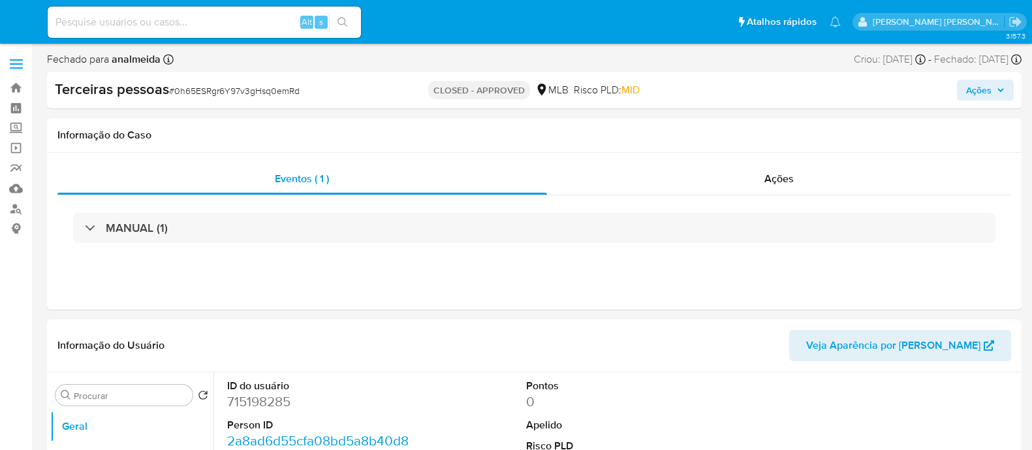
select select "10"
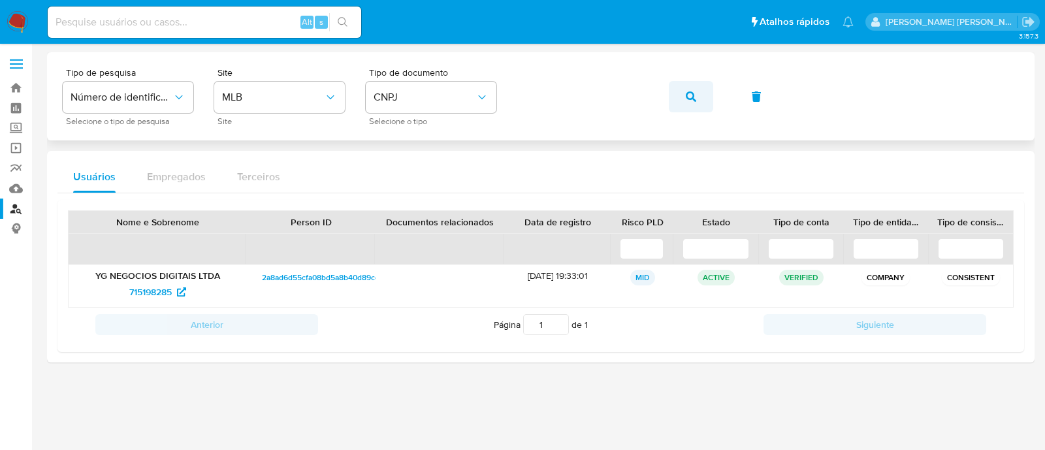
click at [676, 89] on button "button" at bounding box center [691, 96] width 44 height 31
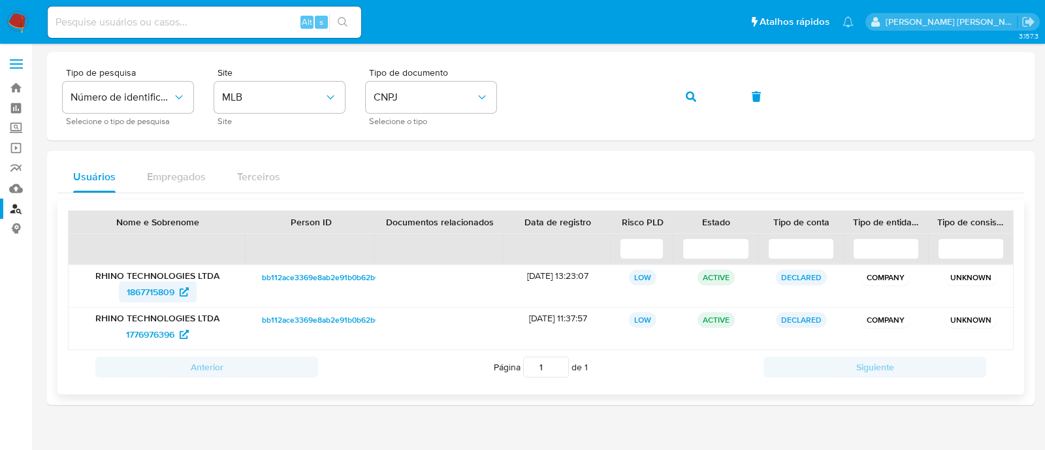
click at [159, 295] on span "1867715809" at bounding box center [151, 291] width 48 height 21
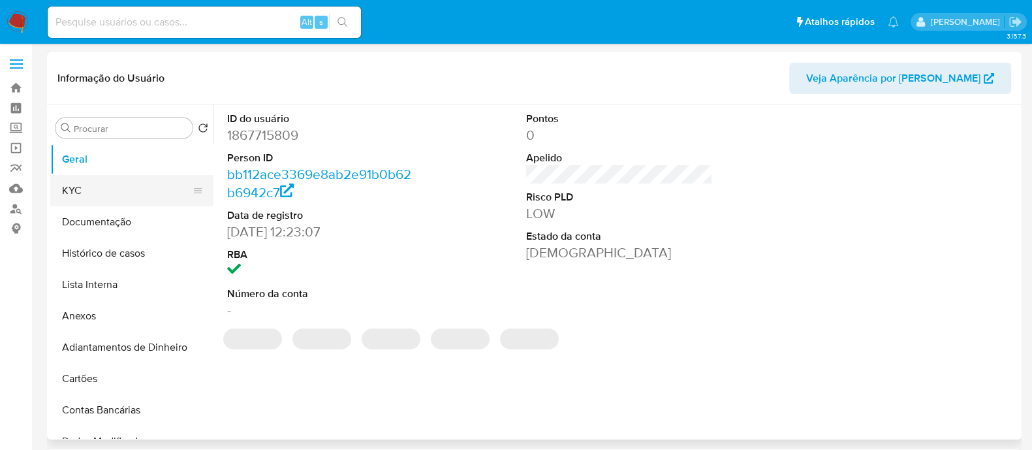
select select "10"
click at [137, 190] on button "KYC" at bounding box center [126, 190] width 153 height 31
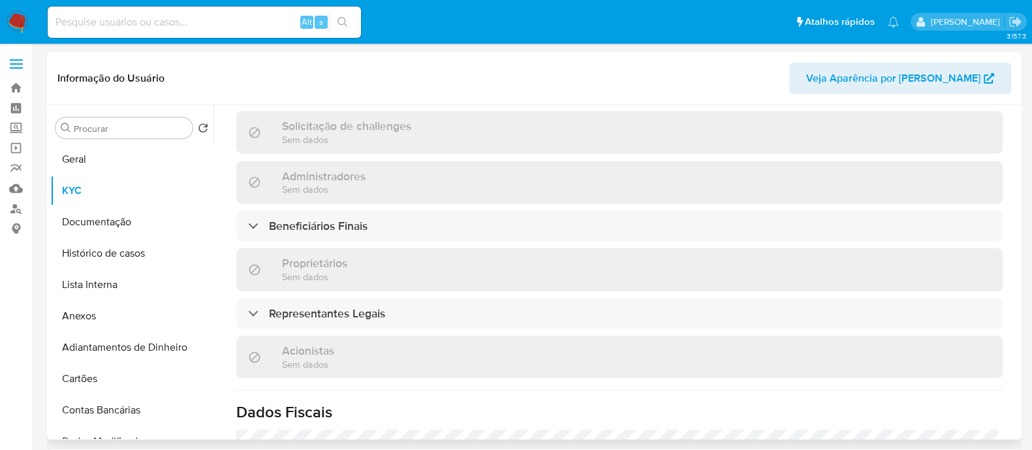
scroll to position [571, 0]
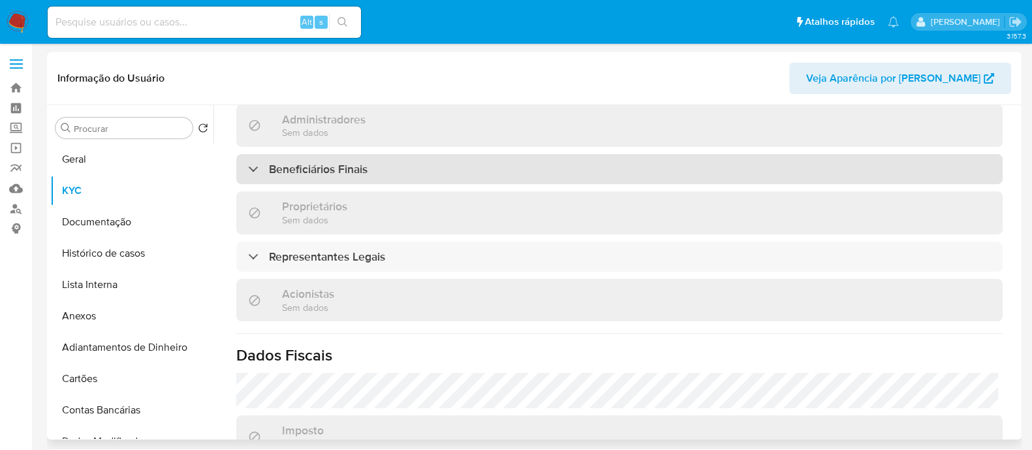
click at [430, 157] on div "Beneficiários Finais" at bounding box center [619, 169] width 767 height 30
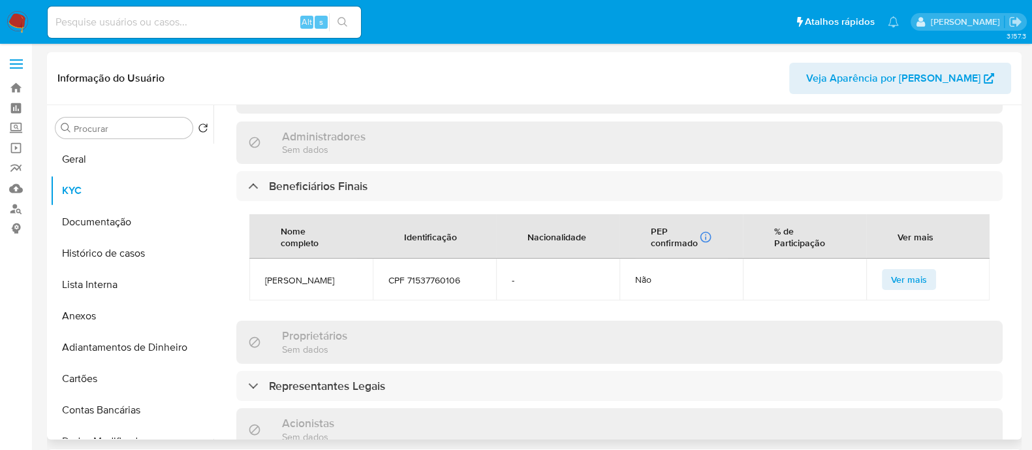
scroll to position [635, 0]
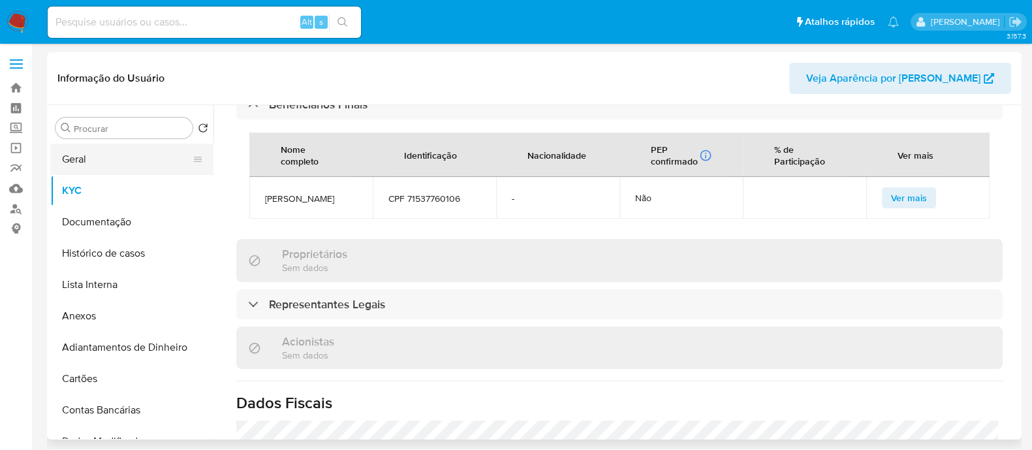
click at [108, 163] on button "Geral" at bounding box center [126, 159] width 153 height 31
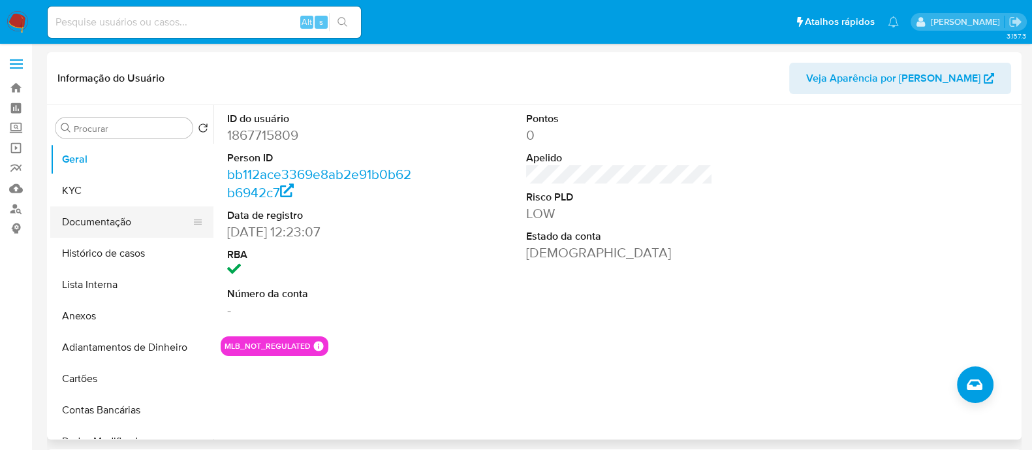
click at [114, 226] on button "Documentação" at bounding box center [126, 221] width 153 height 31
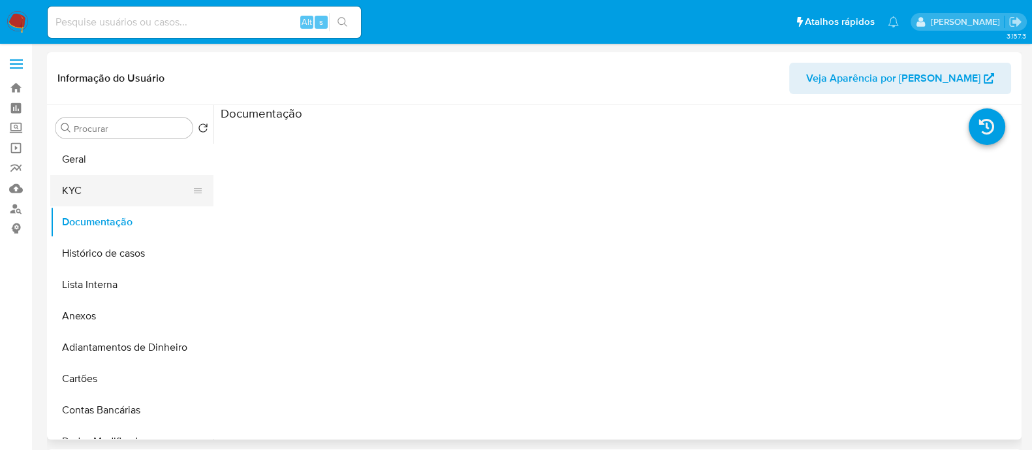
click at [97, 190] on button "KYC" at bounding box center [126, 190] width 153 height 31
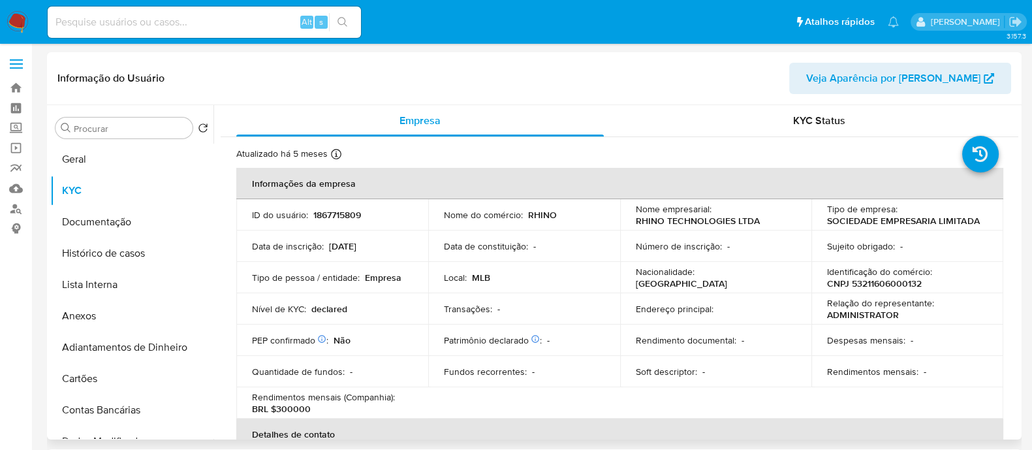
scroll to position [408, 0]
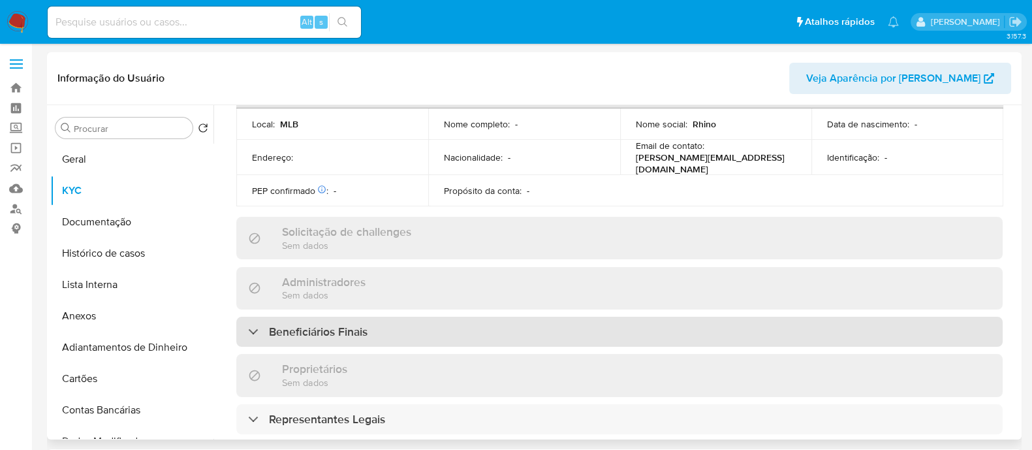
click at [441, 328] on div "Beneficiários Finais" at bounding box center [619, 332] width 767 height 30
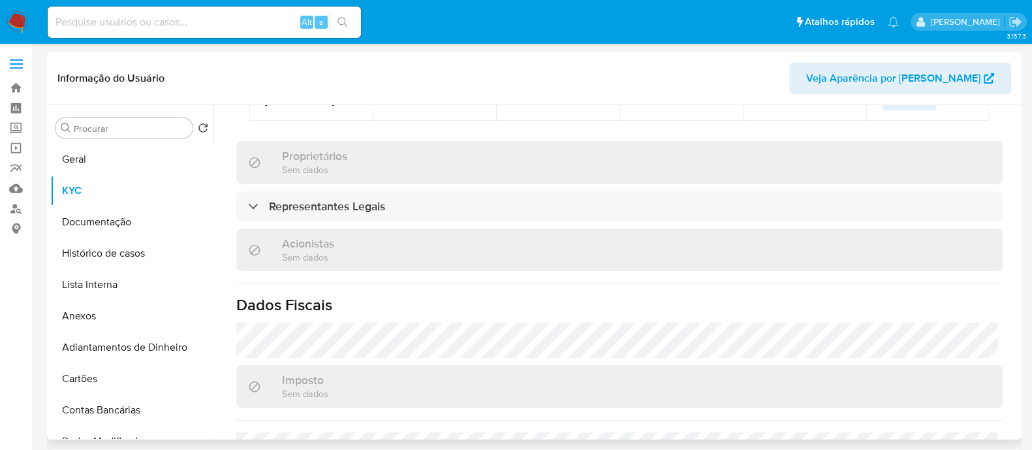
scroll to position [735, 0]
click at [355, 212] on div "Informações da empresa ID do usuário : 1867715809 Nome do comércio : RHINO Nome…" at bounding box center [619, 12] width 767 height 1159
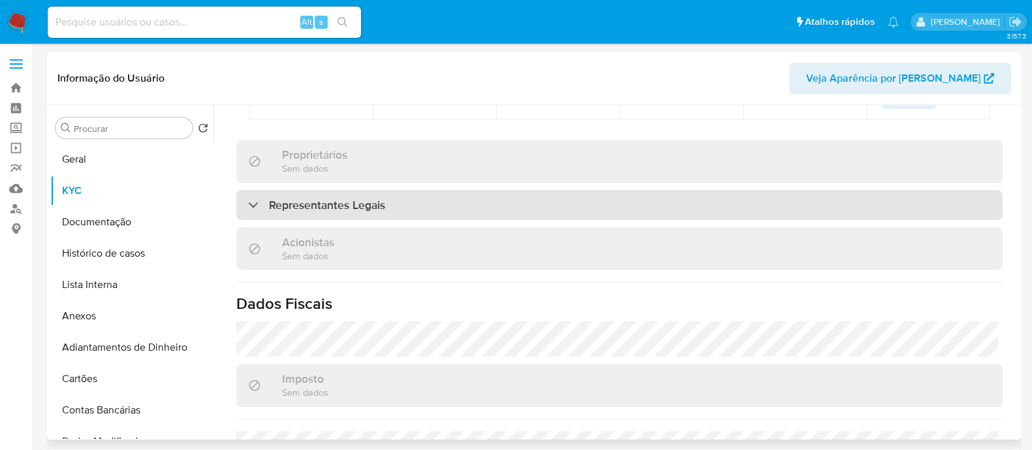
click at [372, 200] on h3 "Representantes Legais" at bounding box center [327, 205] width 116 height 14
